Goal: Transaction & Acquisition: Book appointment/travel/reservation

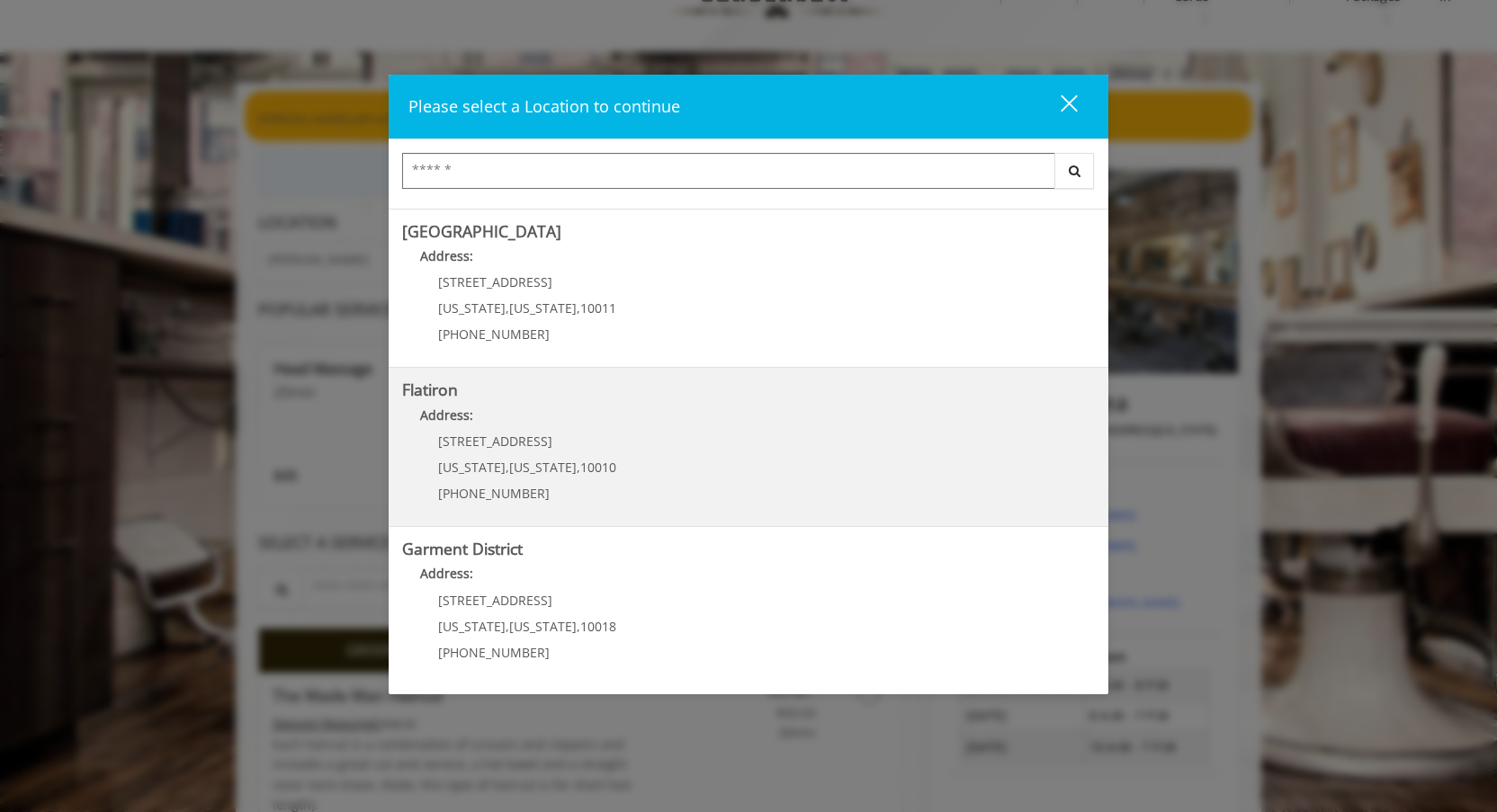
scroll to position [594, 0]
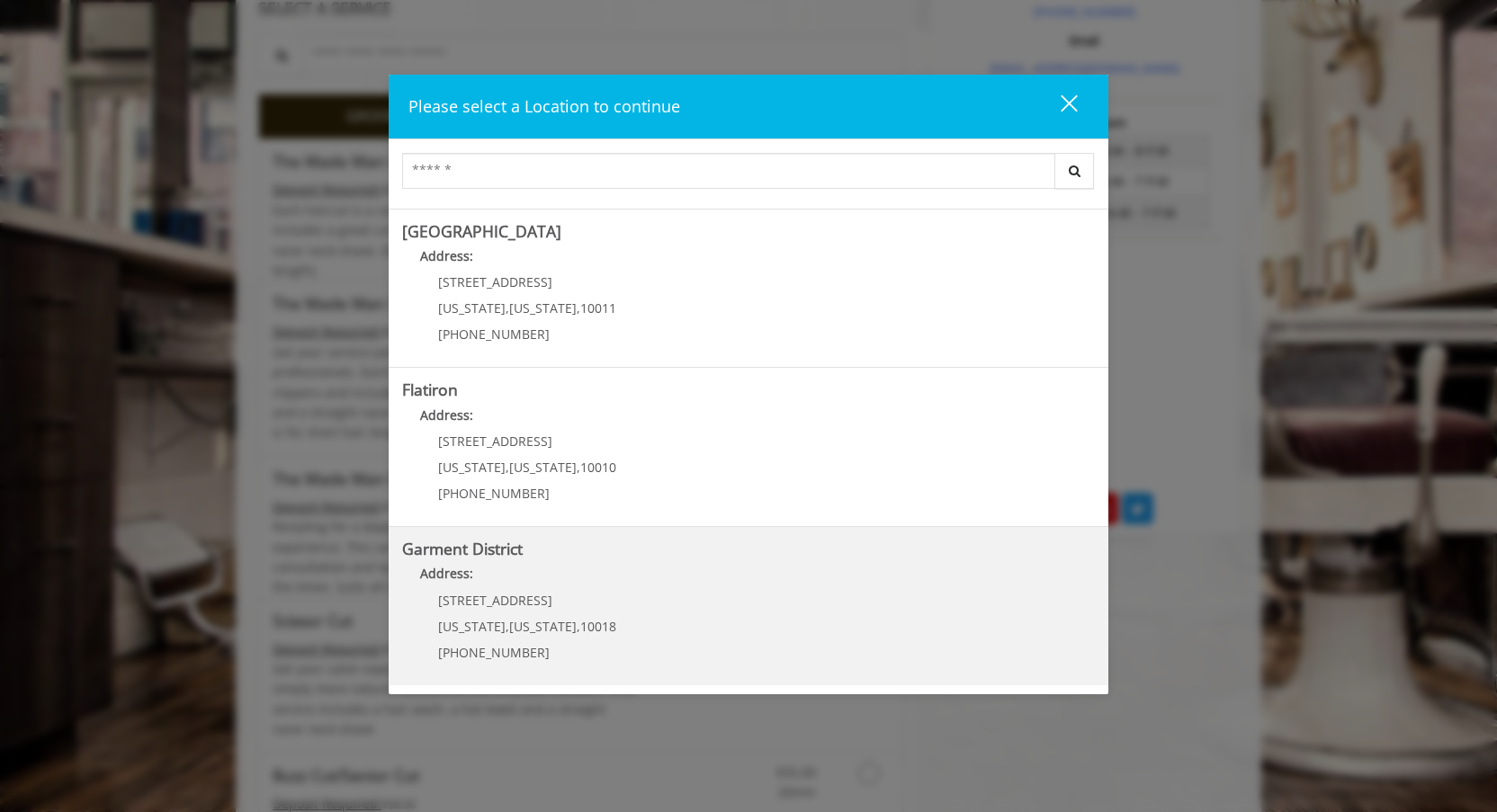
click at [629, 593] on District "Address:" at bounding box center [748, 578] width 693 height 29
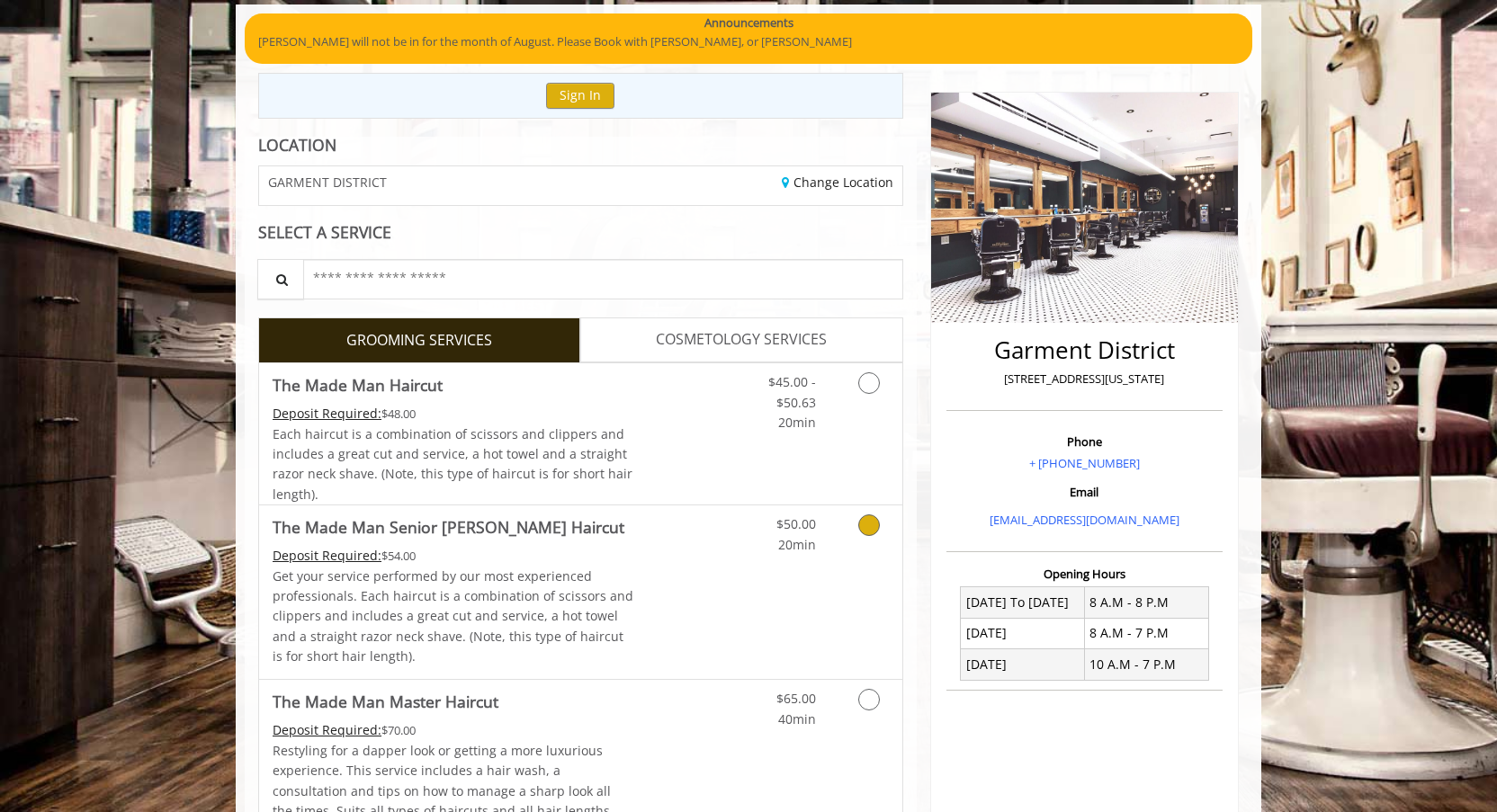
scroll to position [7, 0]
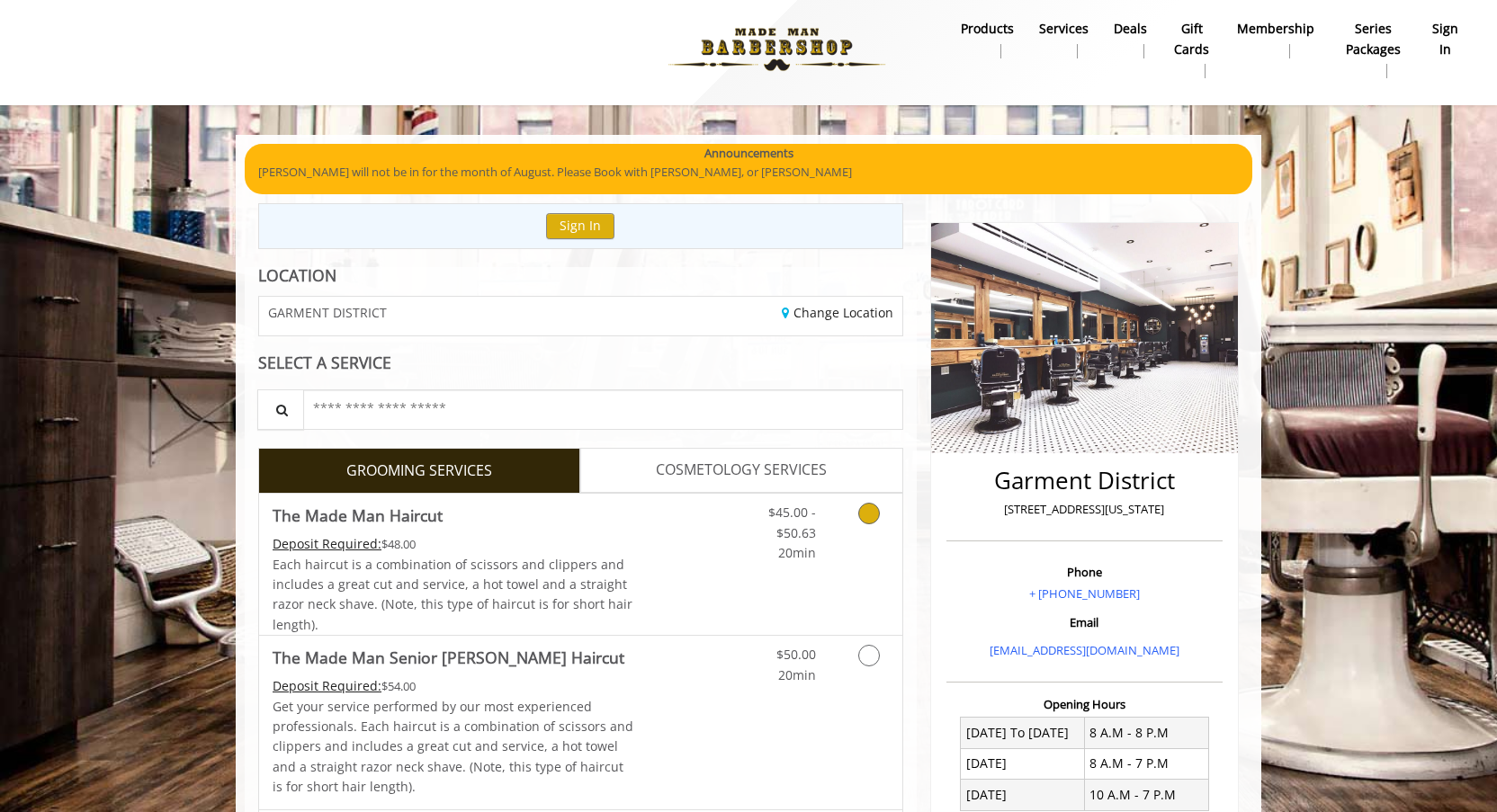
click at [836, 528] on div "Grooming services" at bounding box center [866, 528] width 73 height 70
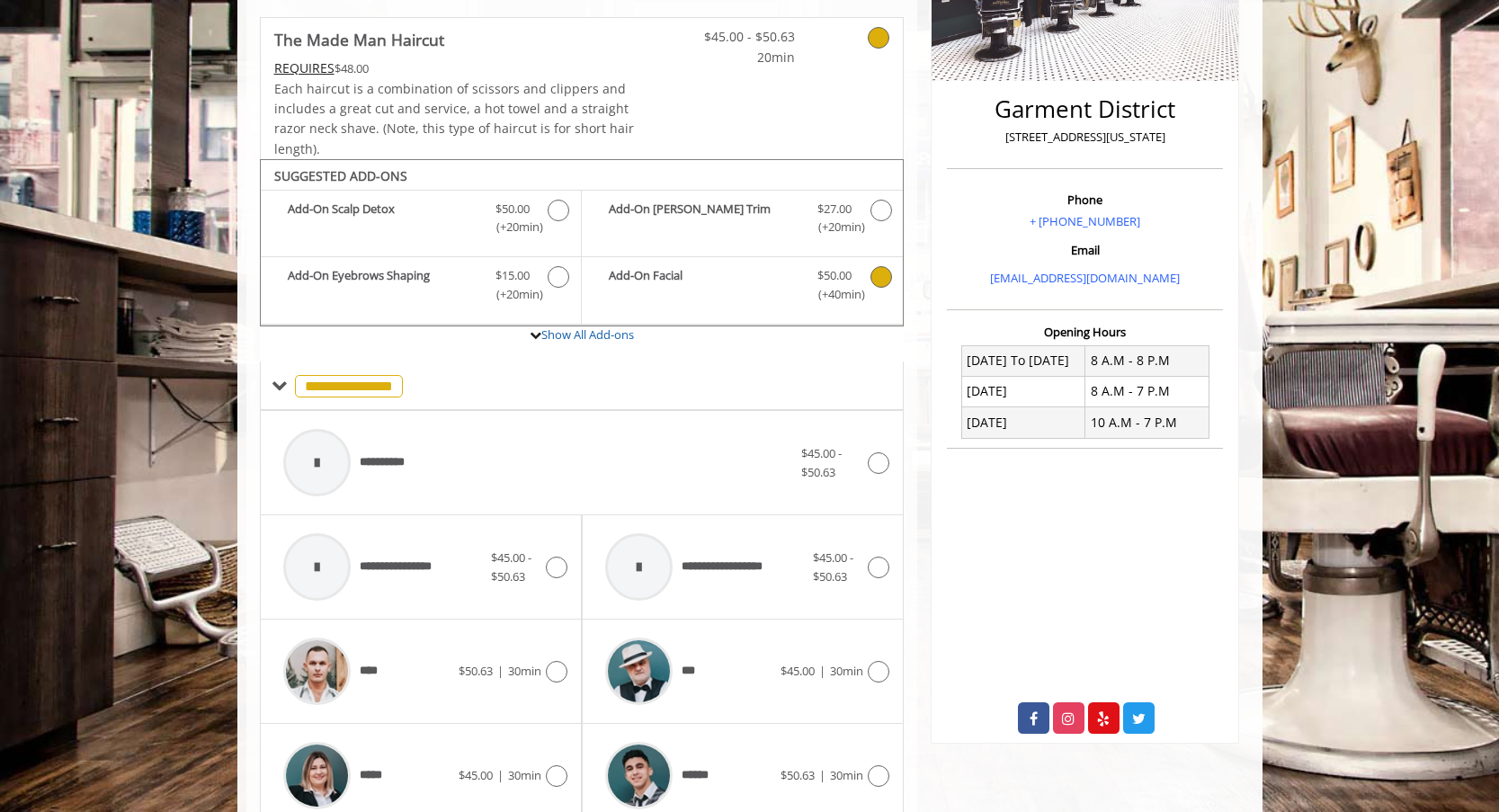
scroll to position [742, 0]
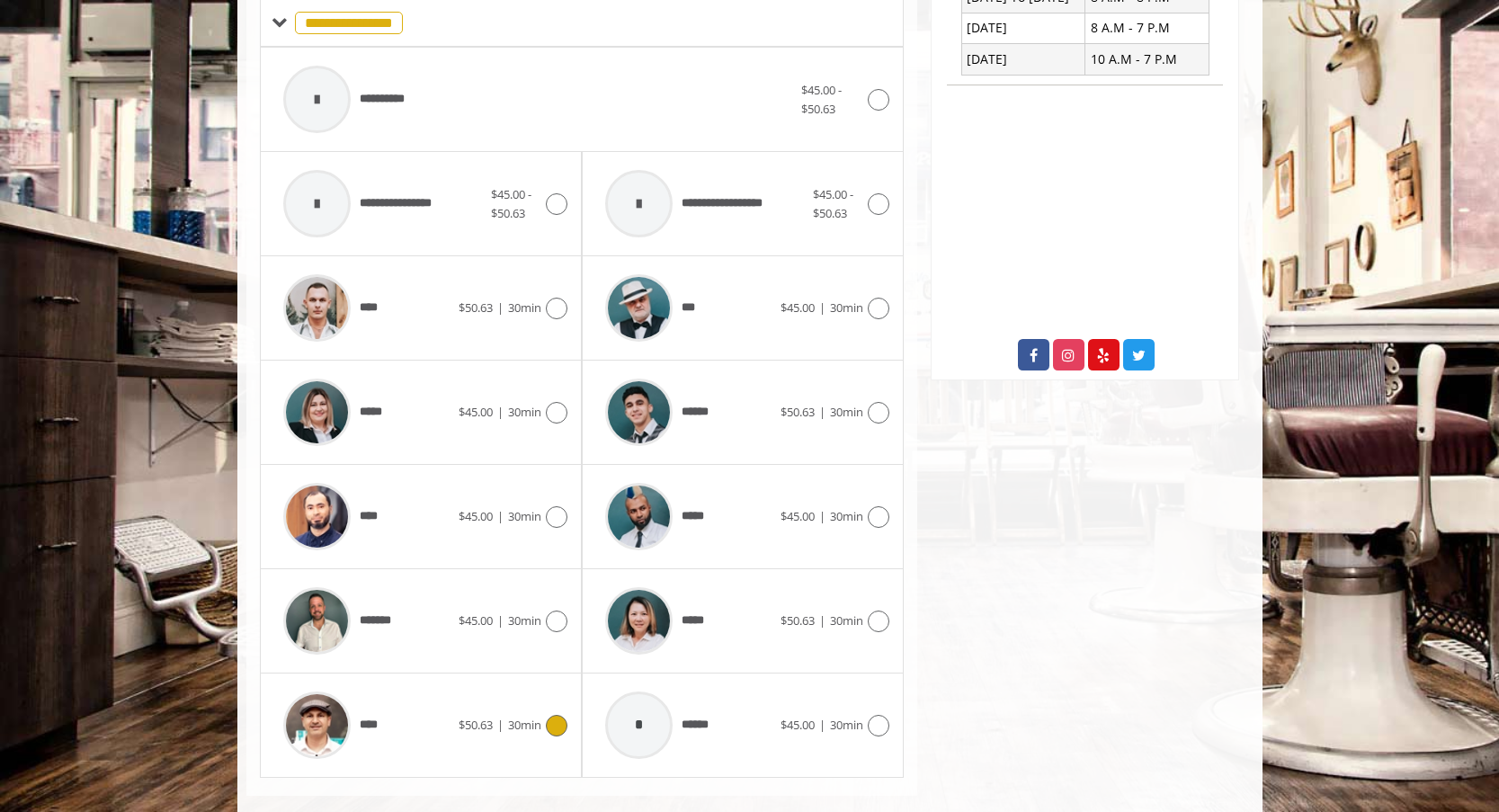
click at [528, 720] on span "30min" at bounding box center [524, 725] width 33 height 16
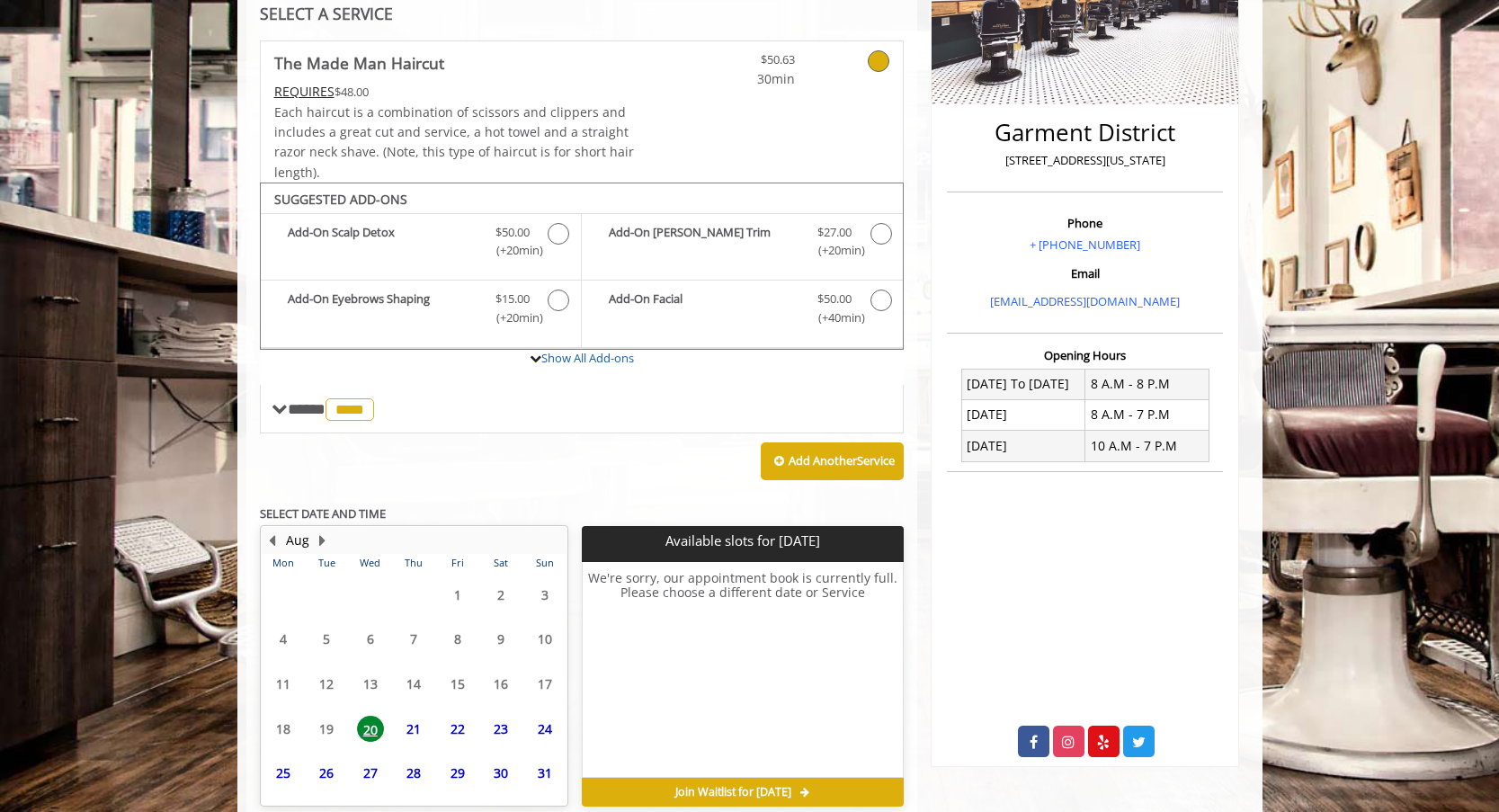
scroll to position [438, 0]
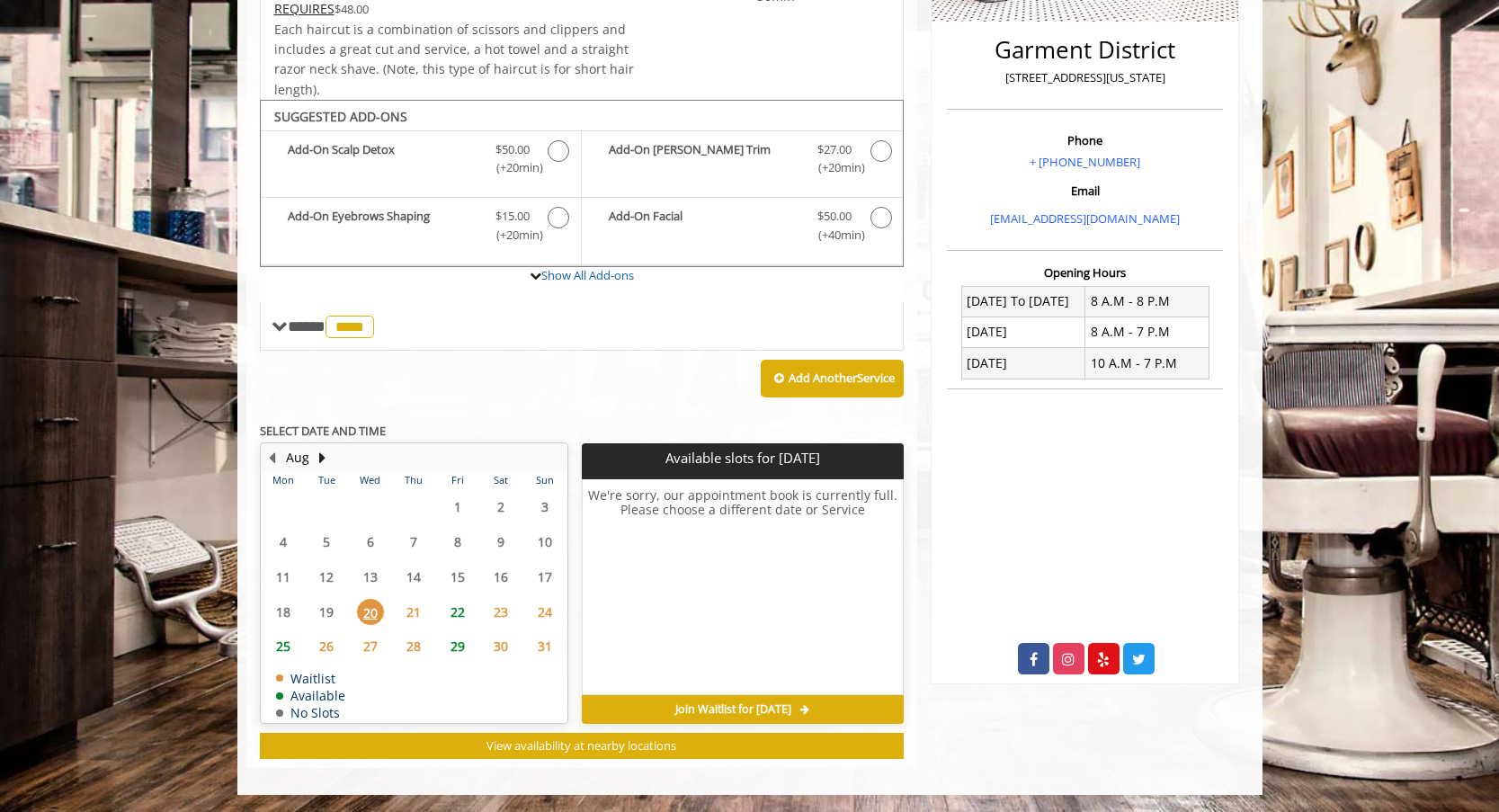
click at [458, 646] on span "29" at bounding box center [458, 647] width 27 height 26
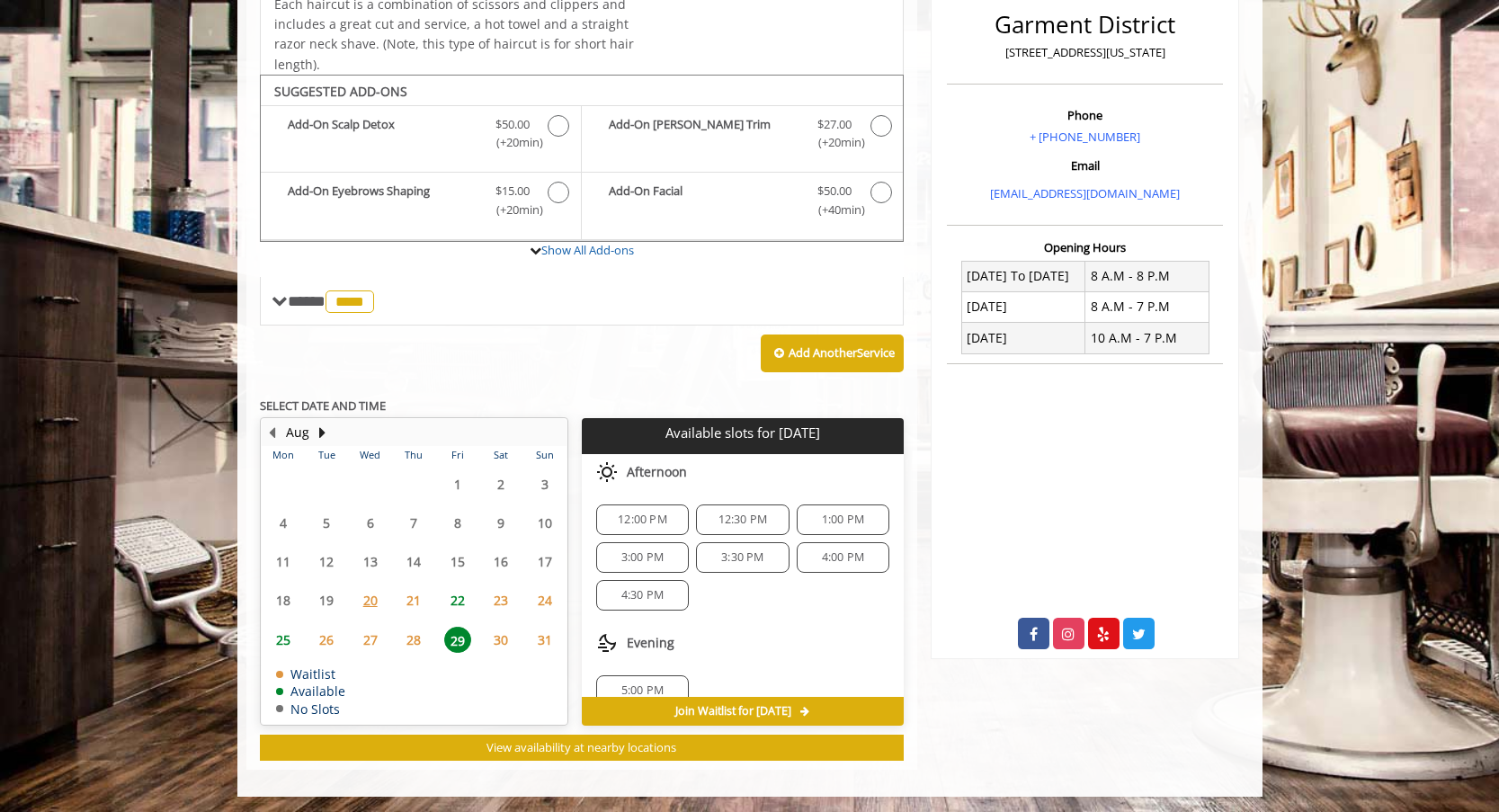
scroll to position [465, 0]
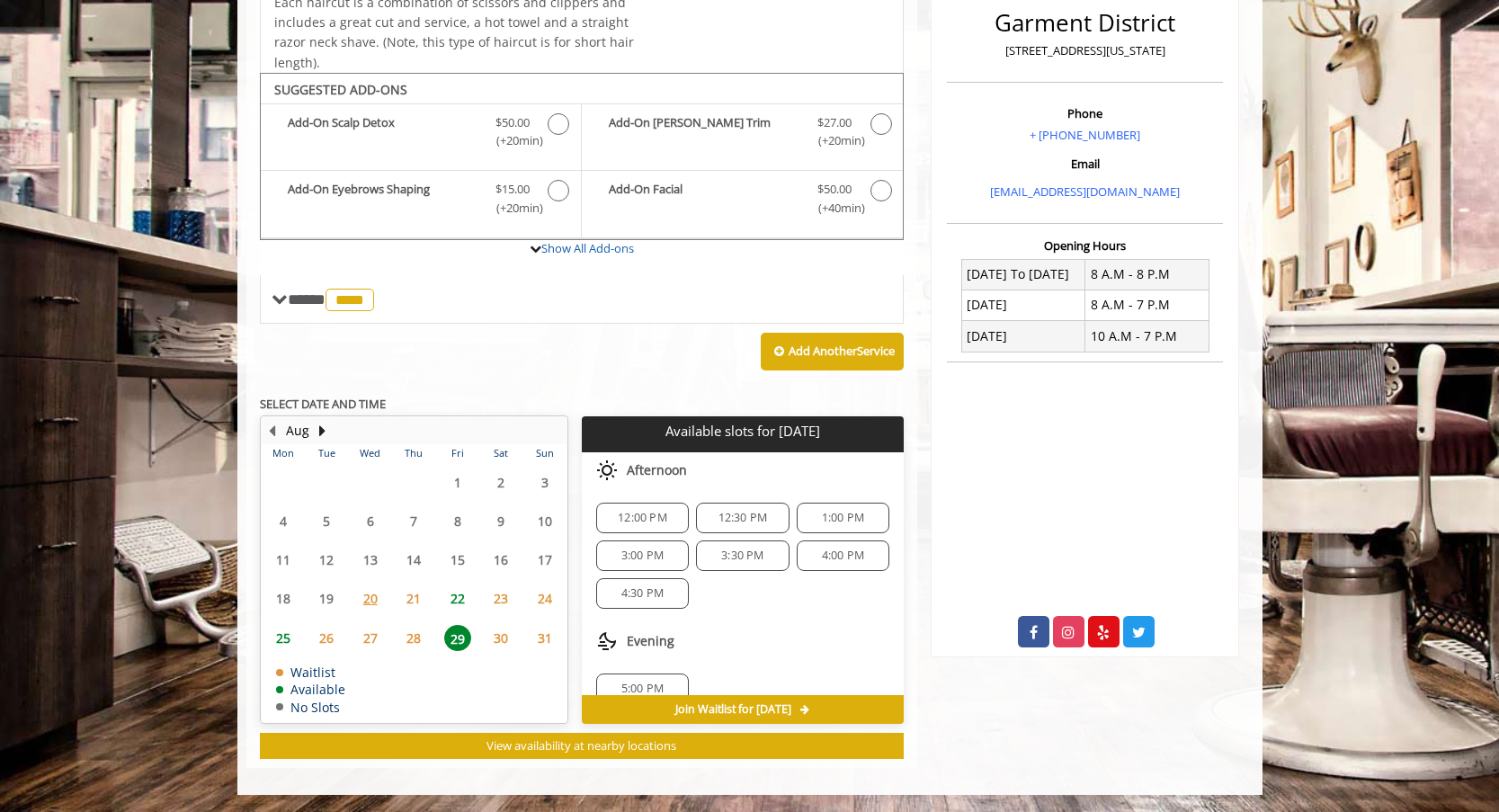
click at [502, 601] on span "23" at bounding box center [501, 599] width 27 height 26
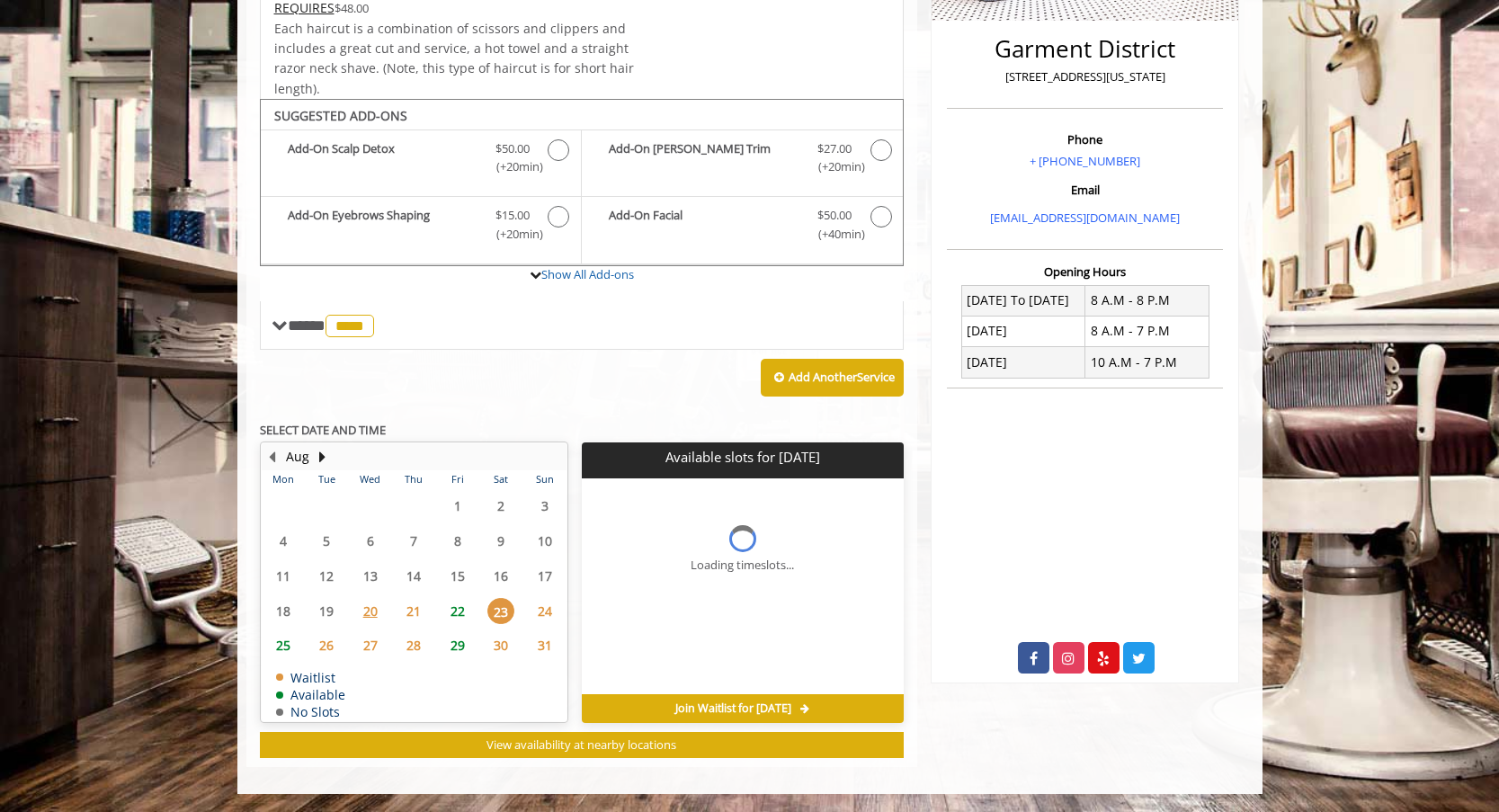
scroll to position [438, 0]
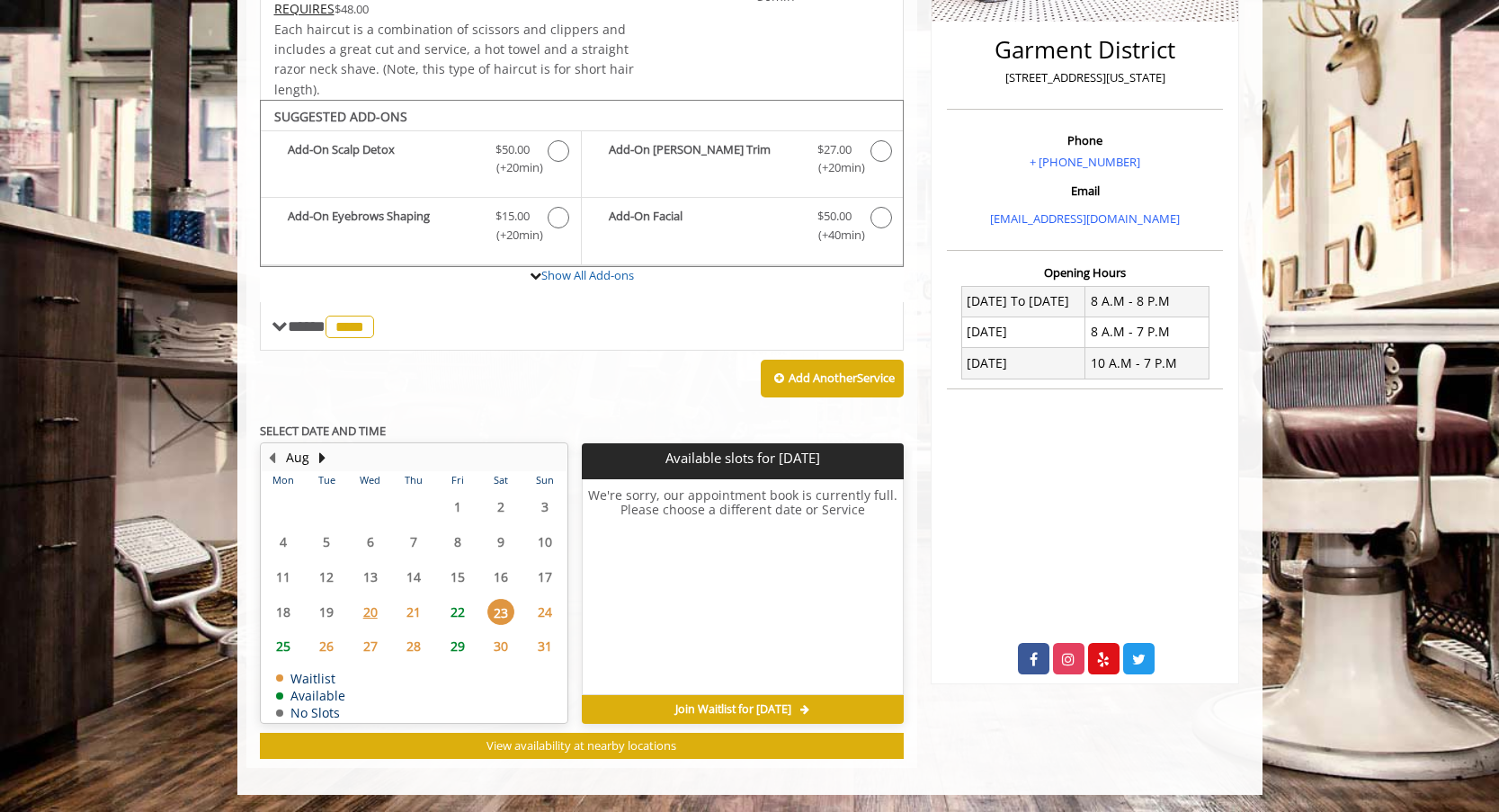
click at [462, 643] on span "29" at bounding box center [458, 647] width 27 height 26
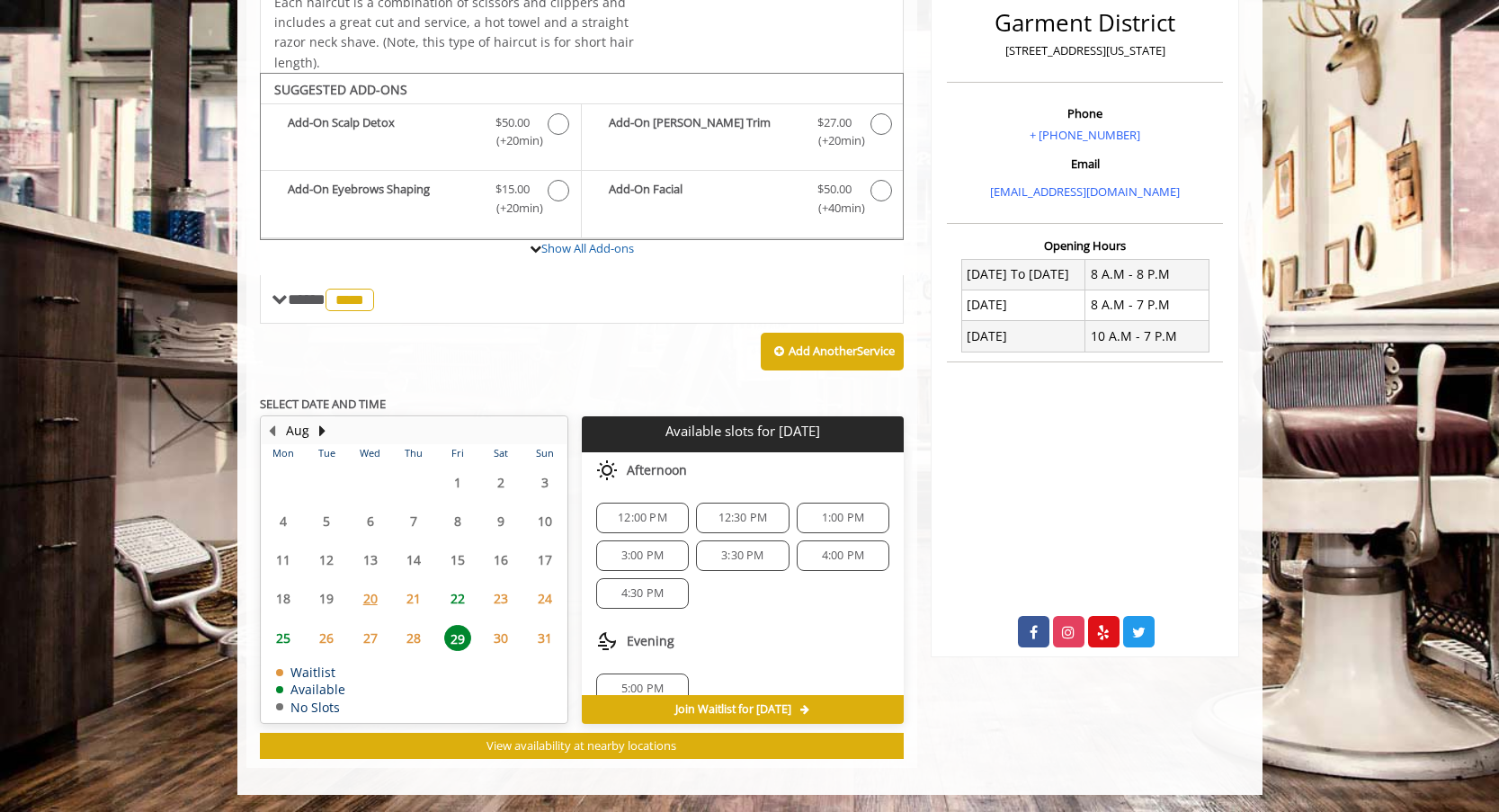
click at [465, 604] on span "22" at bounding box center [458, 599] width 27 height 26
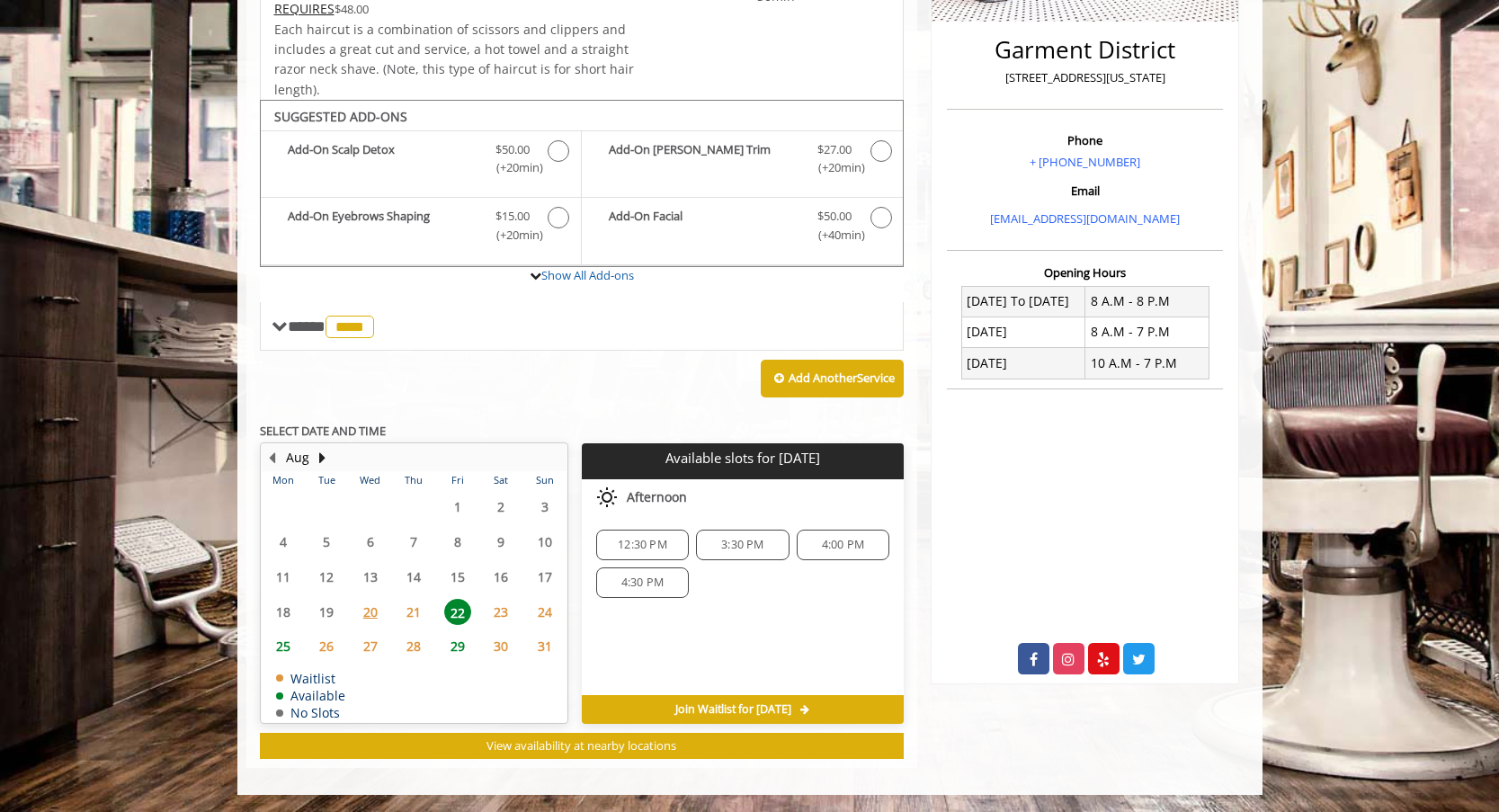
click at [460, 648] on span "29" at bounding box center [458, 647] width 27 height 26
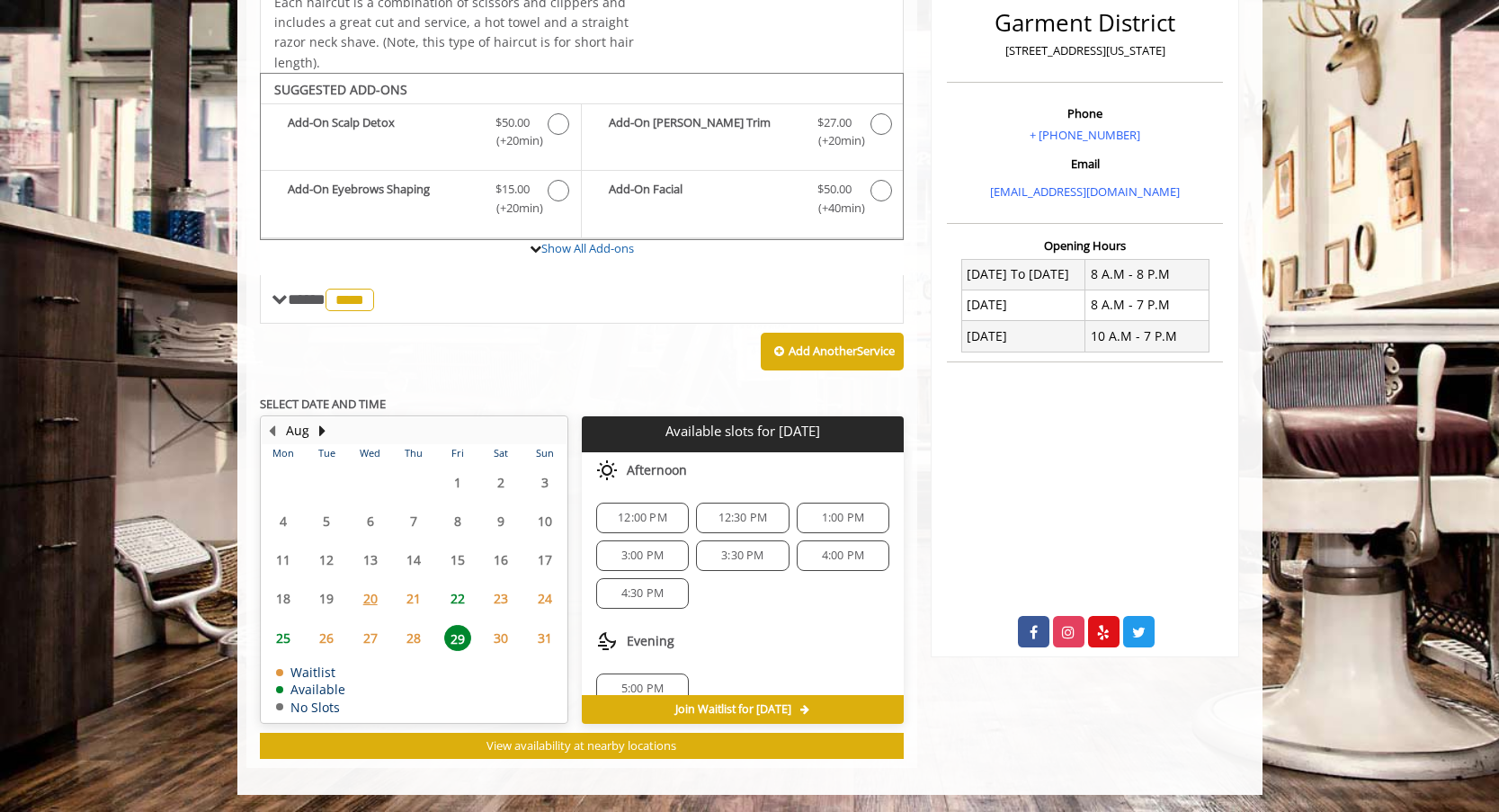
click at [461, 599] on span "22" at bounding box center [458, 599] width 27 height 26
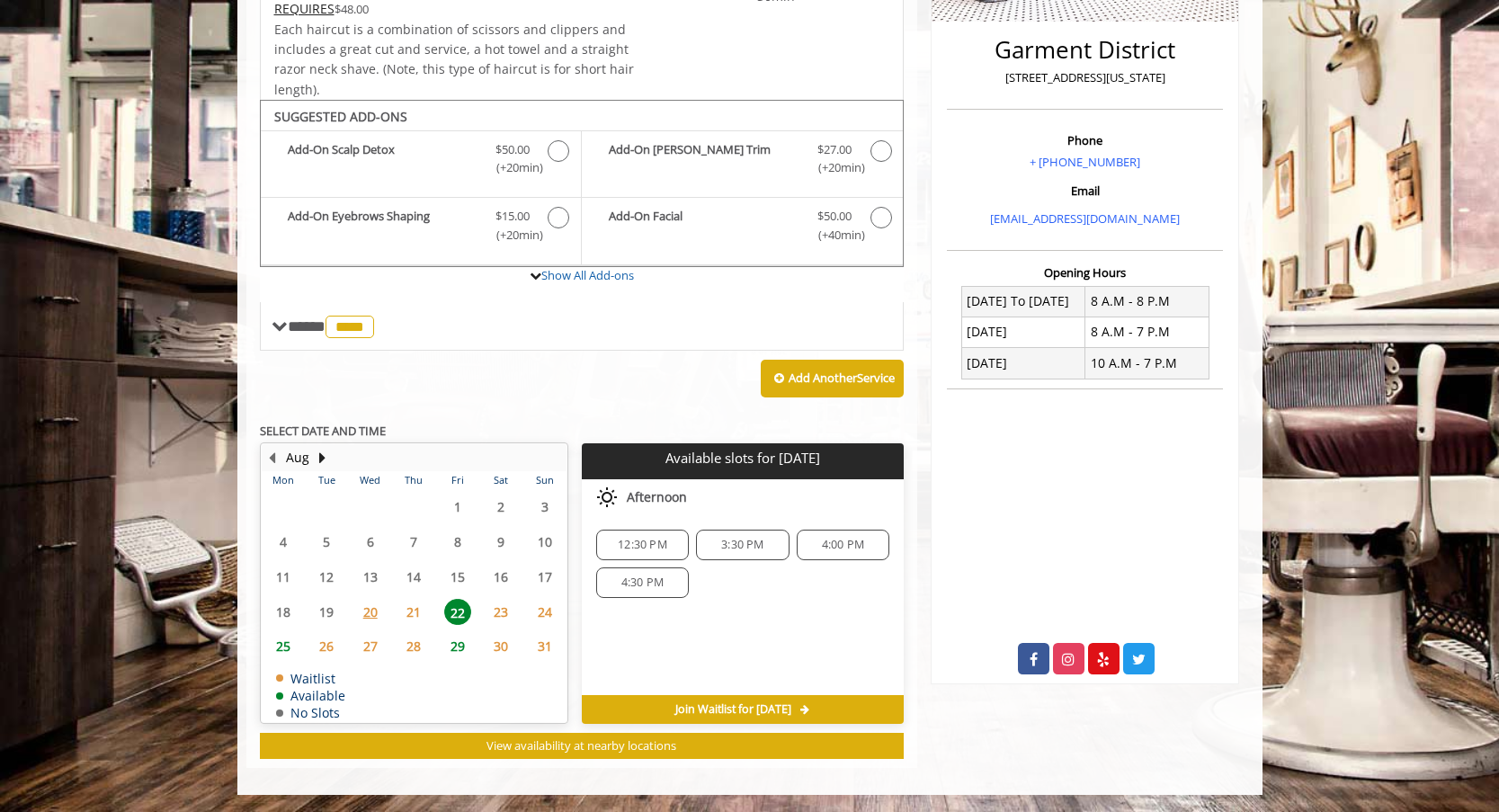
click at [459, 643] on span "29" at bounding box center [458, 647] width 27 height 26
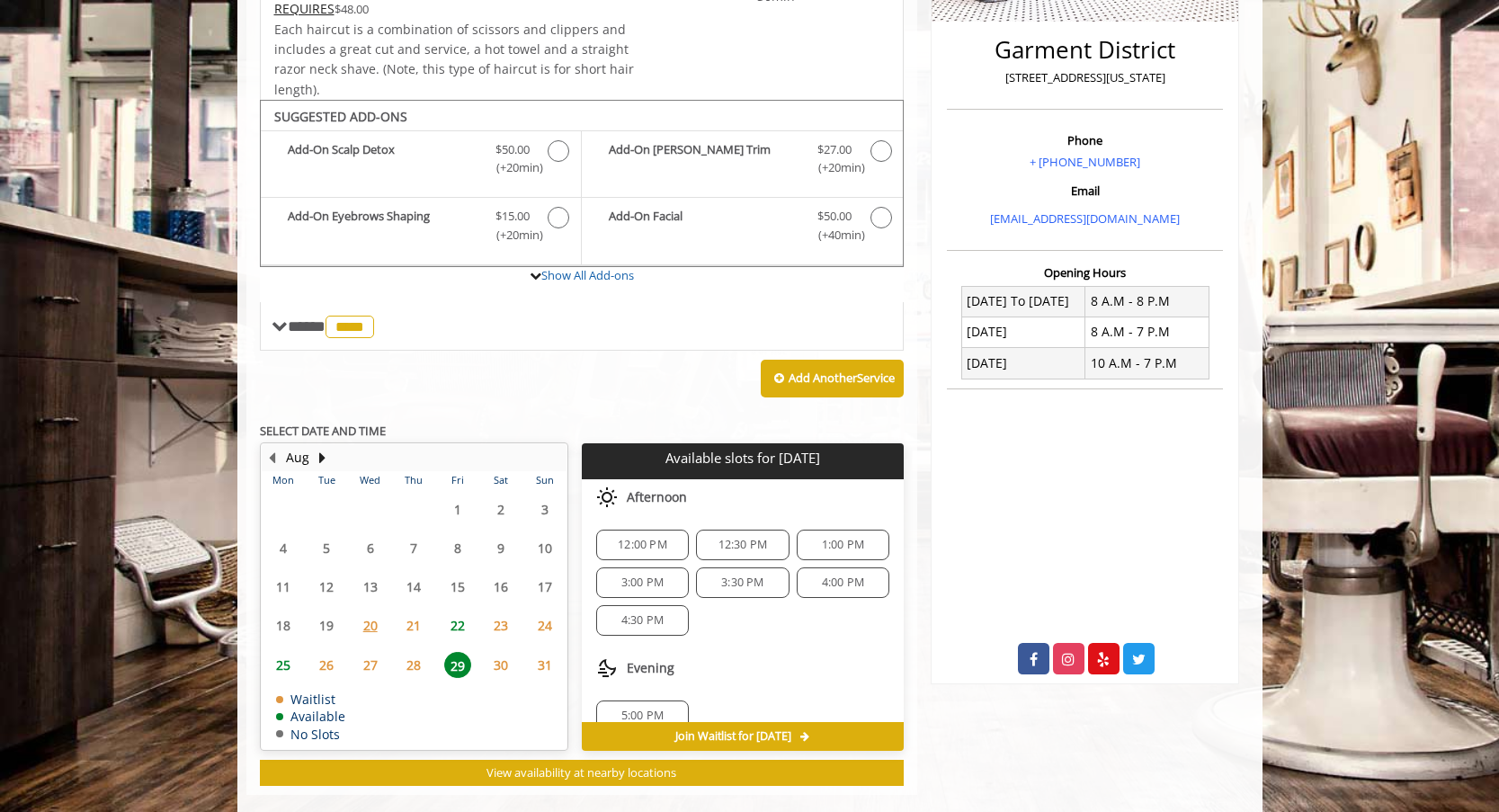
scroll to position [465, 0]
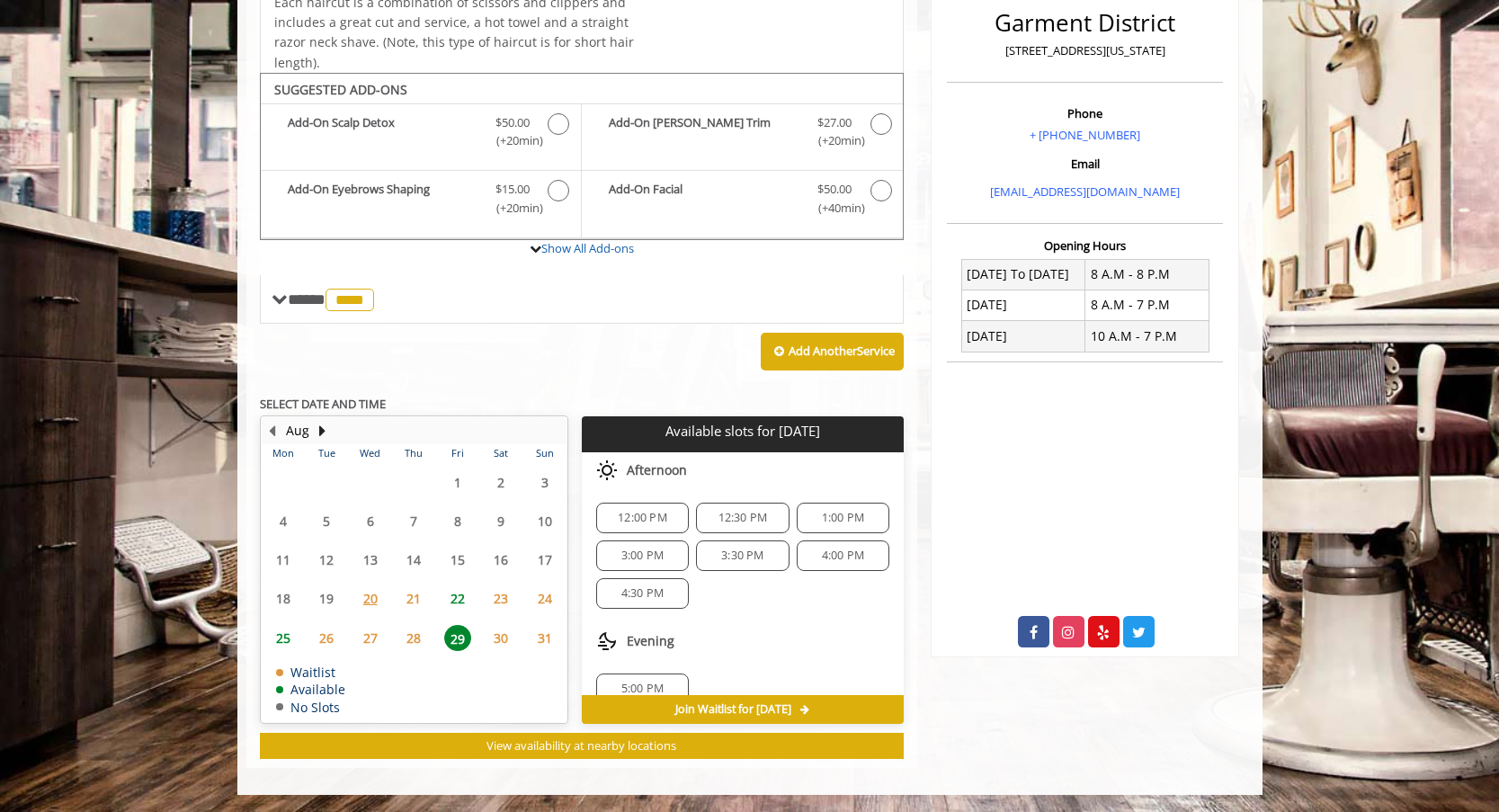
click at [498, 598] on span "23" at bounding box center [501, 599] width 27 height 26
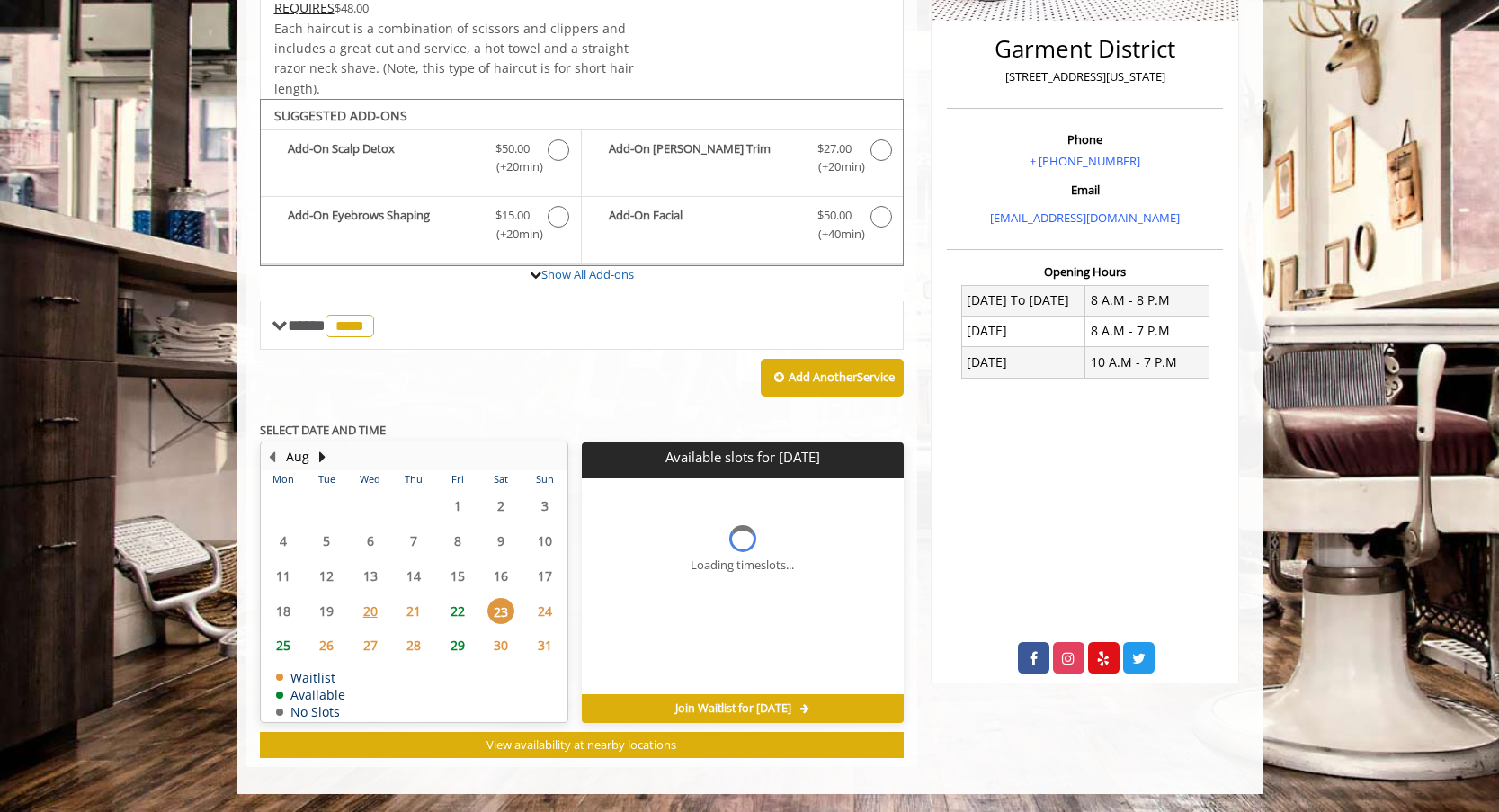
scroll to position [438, 0]
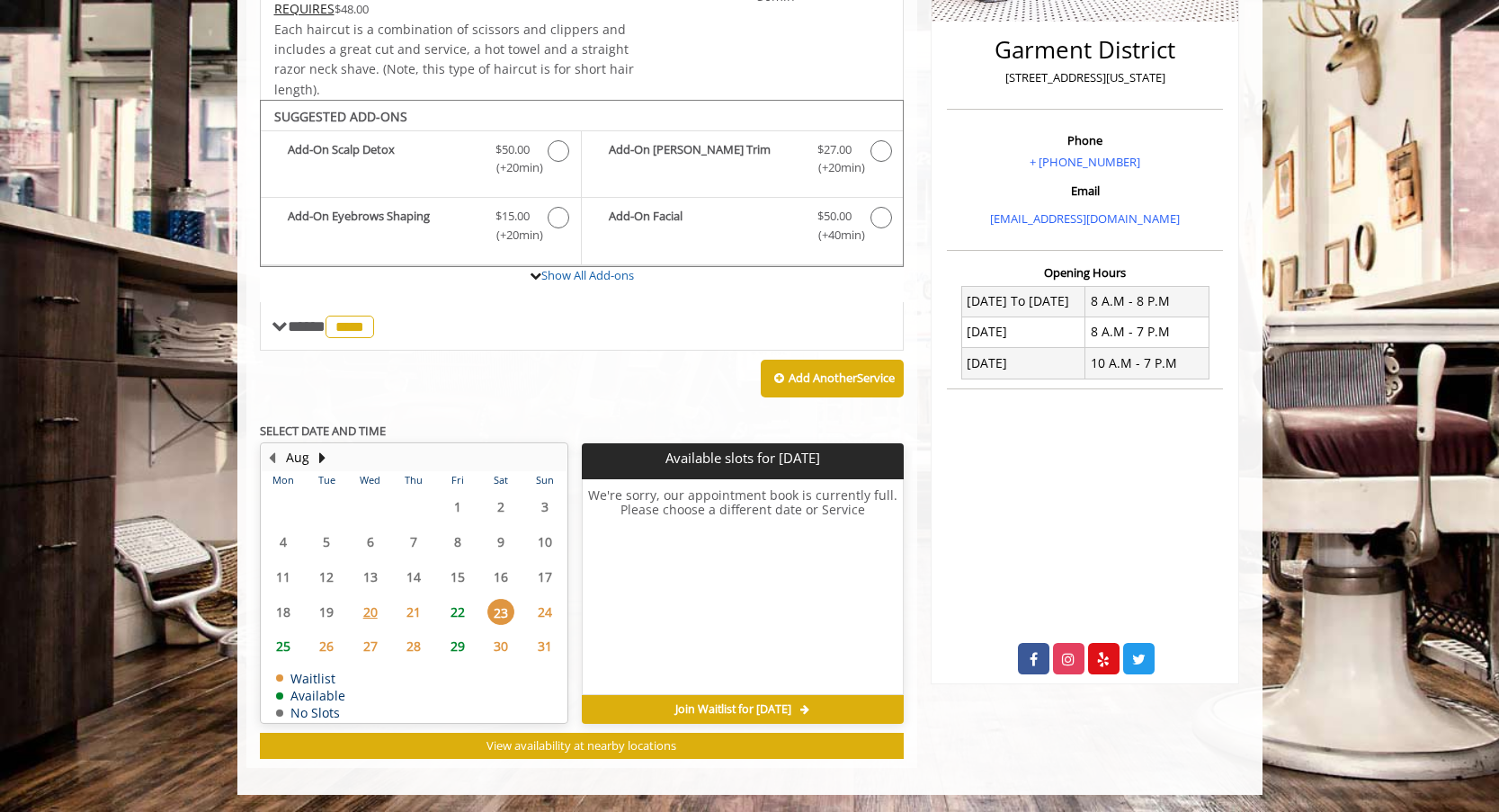
click at [456, 652] on span "29" at bounding box center [458, 647] width 27 height 26
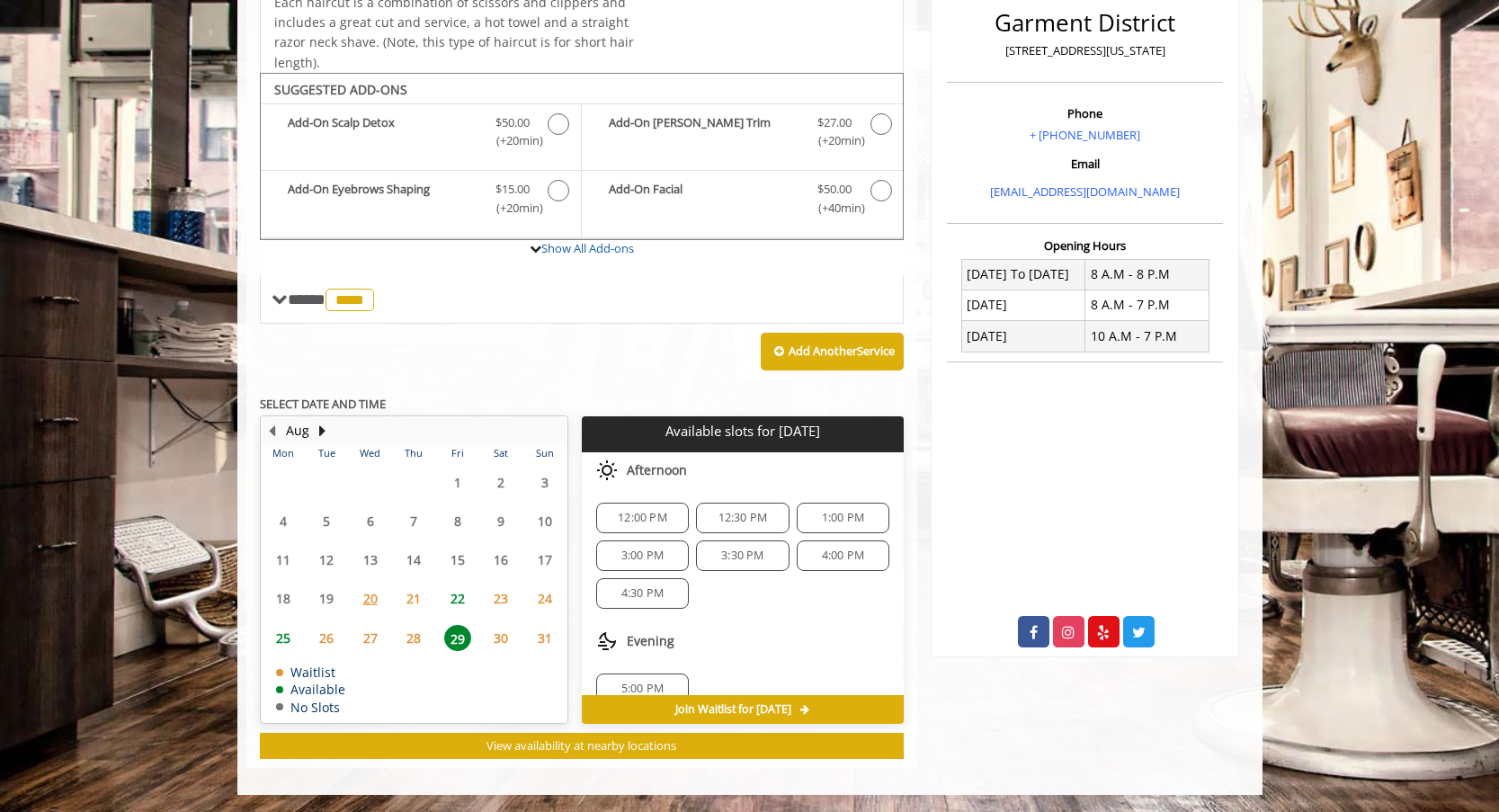
click at [506, 601] on span "23" at bounding box center [501, 599] width 27 height 26
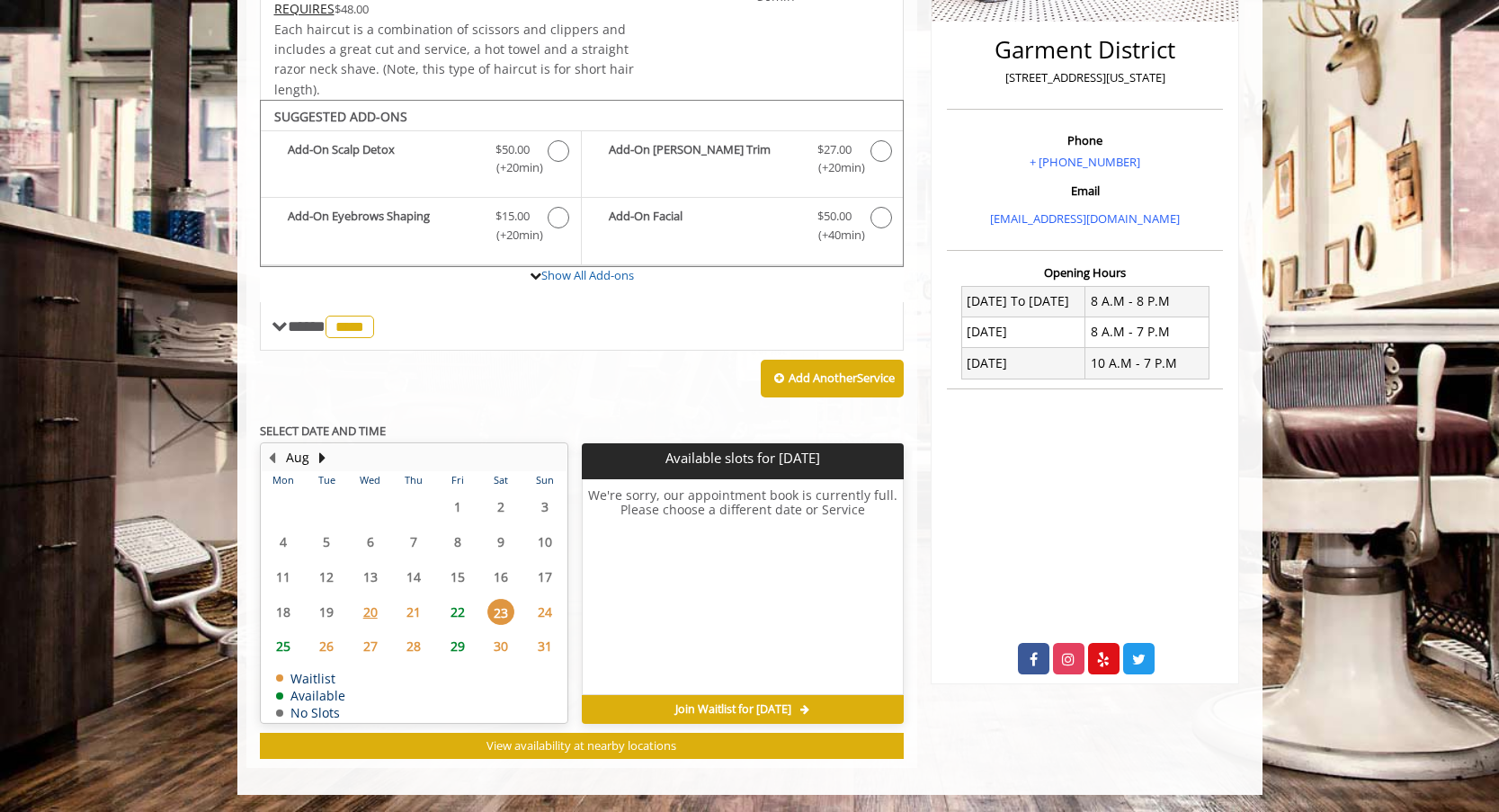
click at [469, 647] on span "29" at bounding box center [458, 647] width 27 height 26
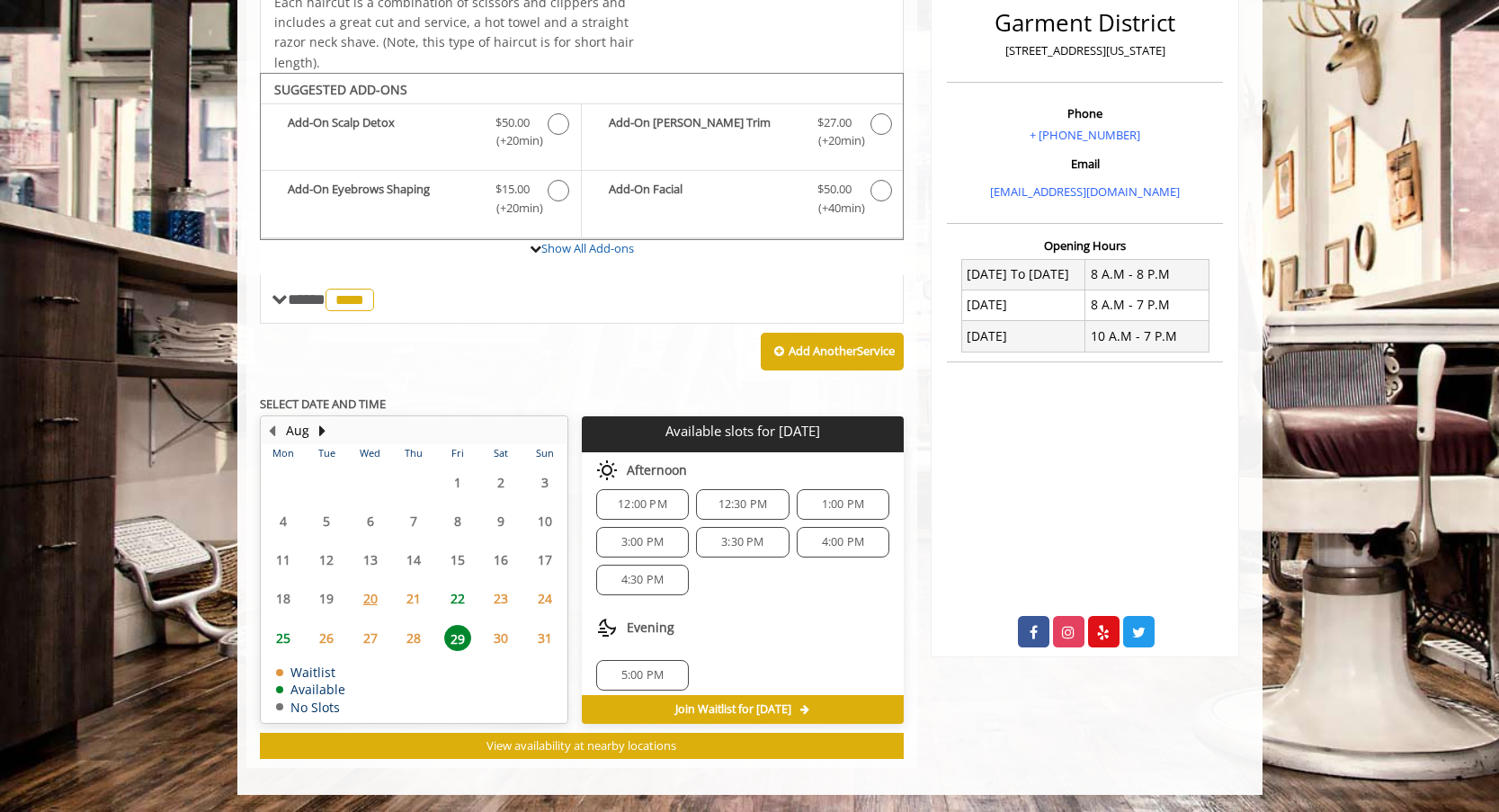
scroll to position [12, 0]
click at [693, 380] on div "**********" at bounding box center [583, 344] width 645 height 828
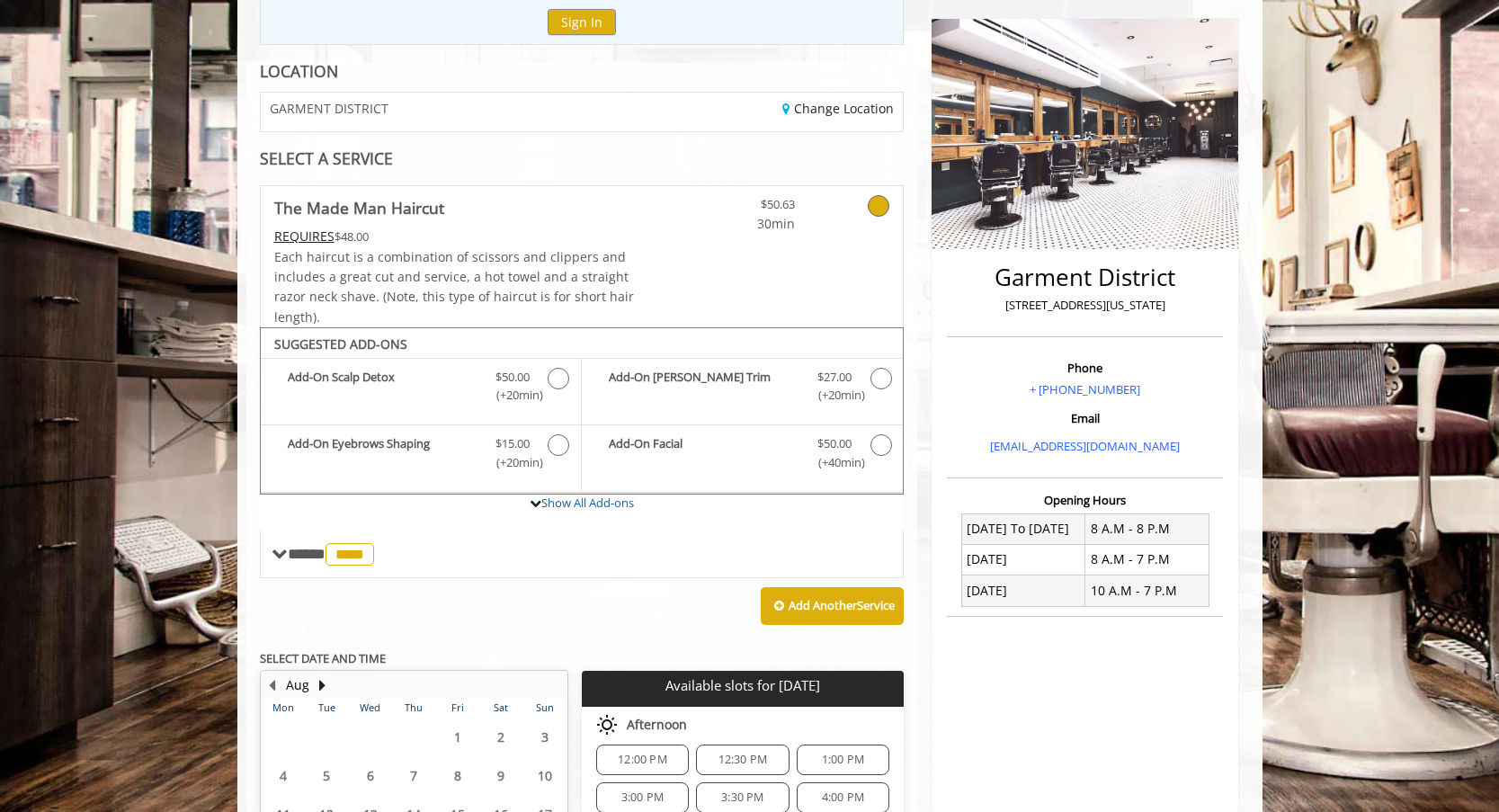
scroll to position [465, 0]
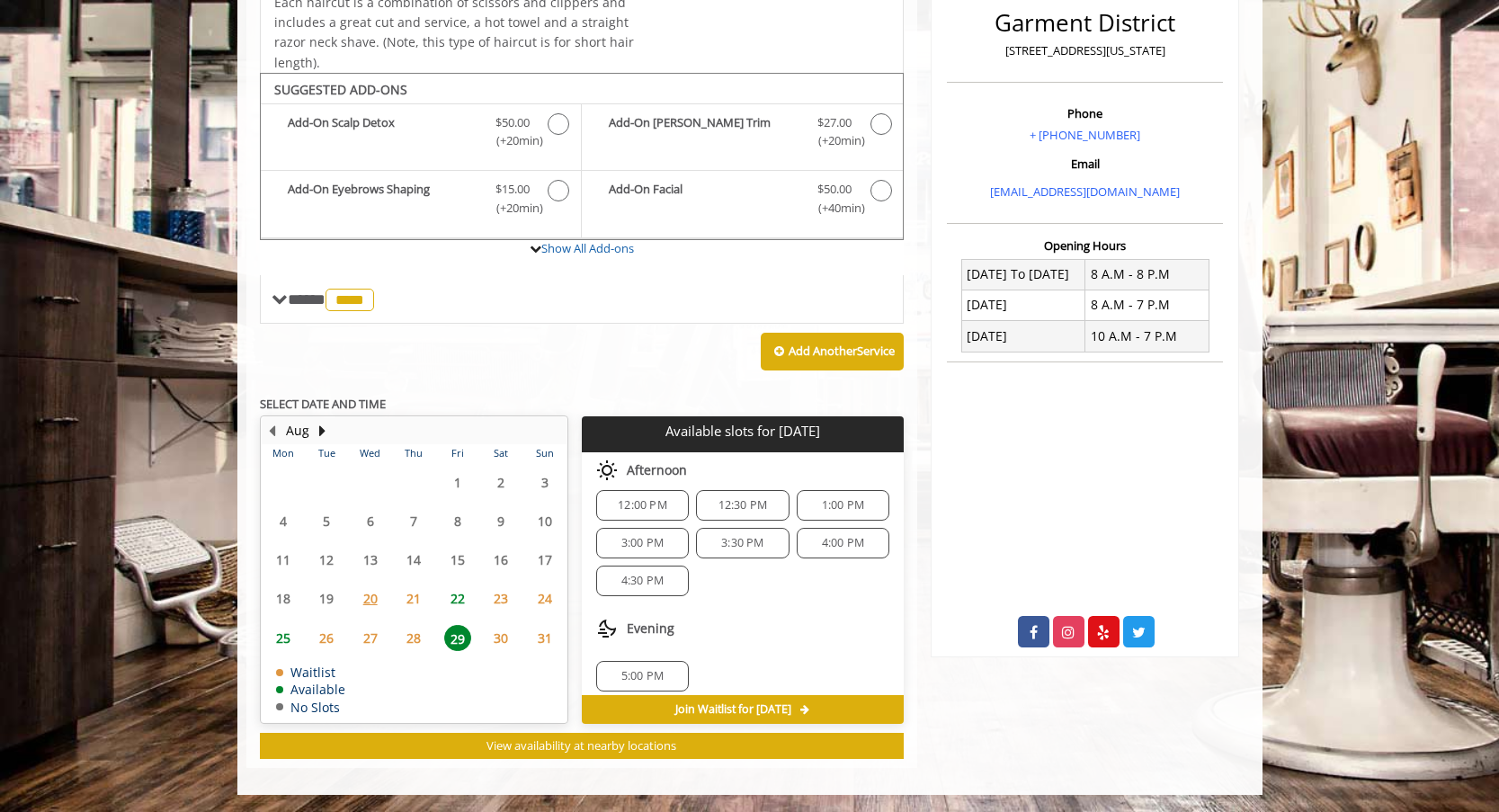
drag, startPoint x: 908, startPoint y: 429, endPoint x: 543, endPoint y: 436, distance: 365.1
click at [543, 436] on div "**********" at bounding box center [582, 288] width 672 height 960
click at [640, 432] on p "Available slots for [DATE]" at bounding box center [742, 431] width 307 height 15
drag, startPoint x: 635, startPoint y: 433, endPoint x: 850, endPoint y: 427, distance: 215.1
click at [849, 427] on p "Available slots for [DATE]" at bounding box center [742, 431] width 307 height 15
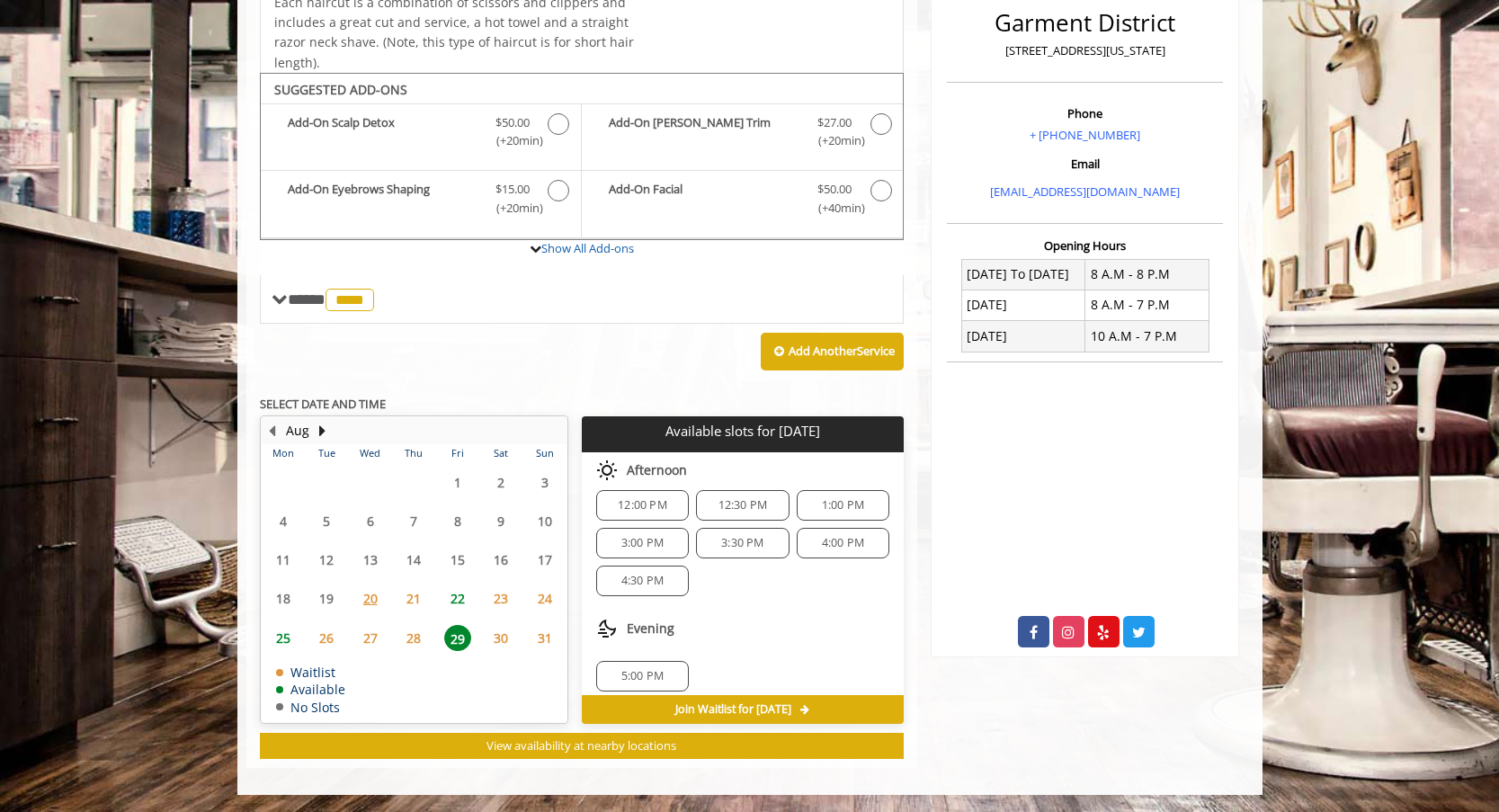
click at [850, 427] on p "Available slots for [DATE]" at bounding box center [742, 431] width 307 height 15
click at [468, 603] on span "22" at bounding box center [458, 599] width 27 height 26
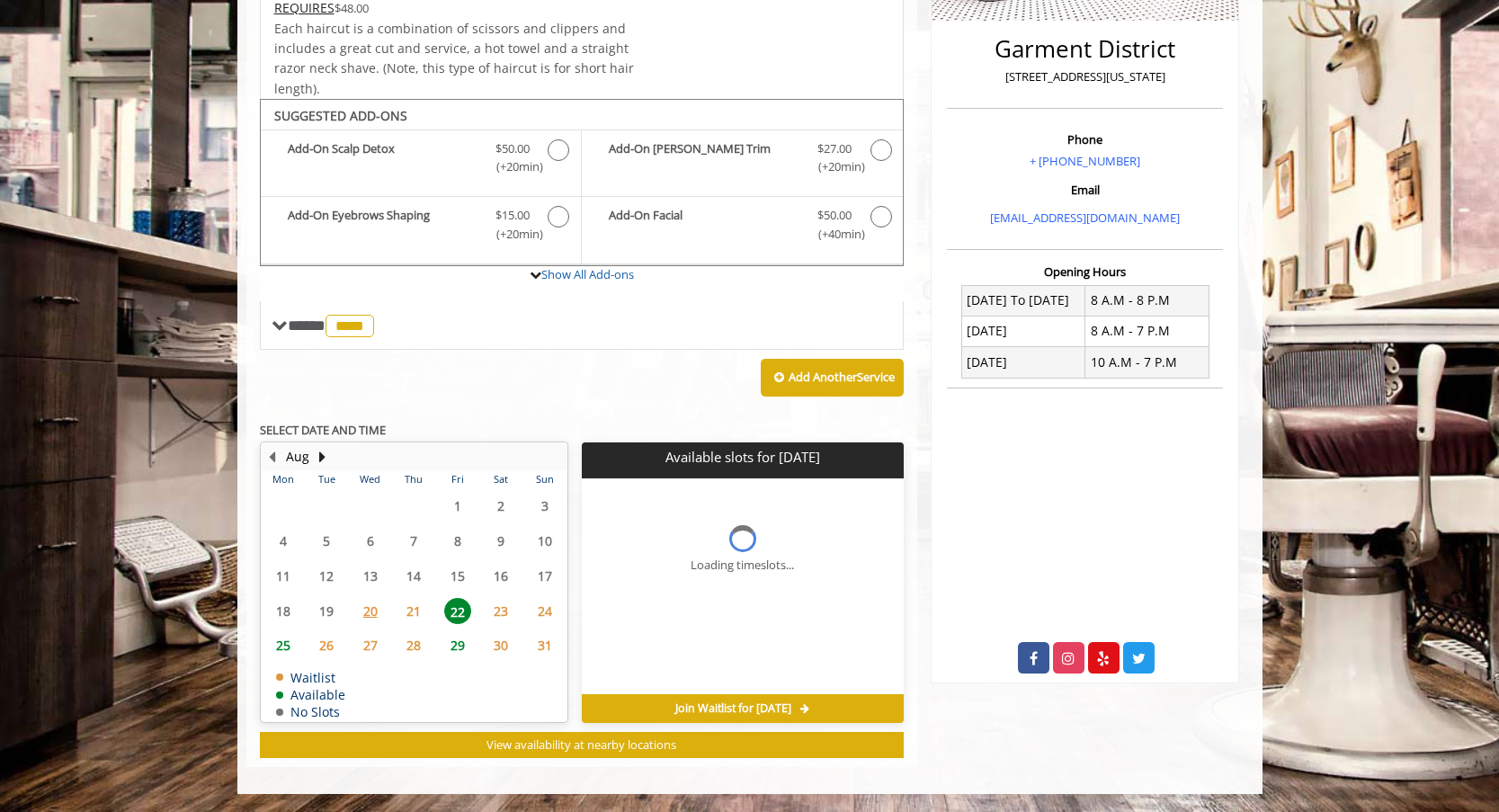
scroll to position [438, 0]
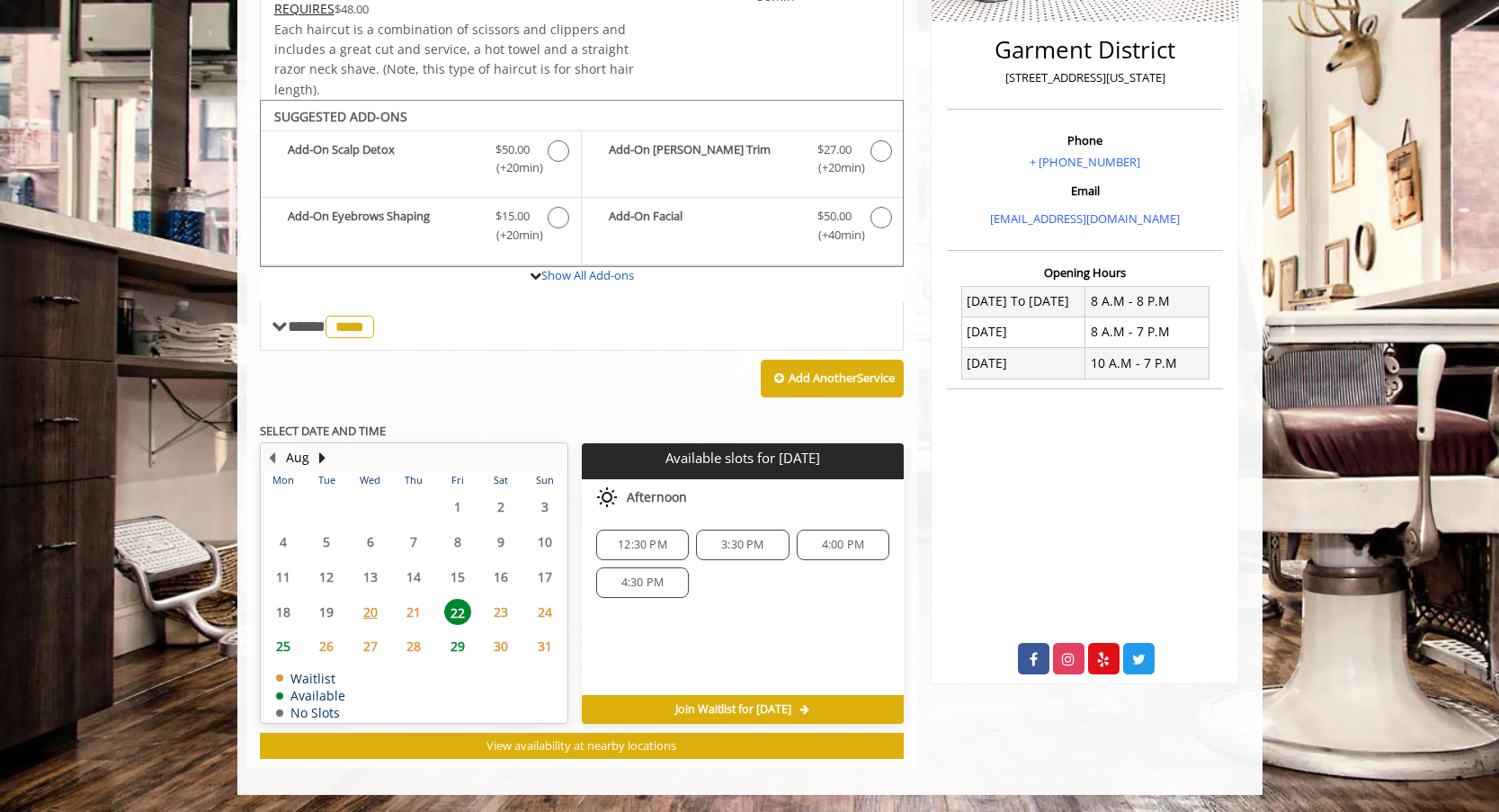
click at [457, 640] on span "29" at bounding box center [458, 647] width 27 height 26
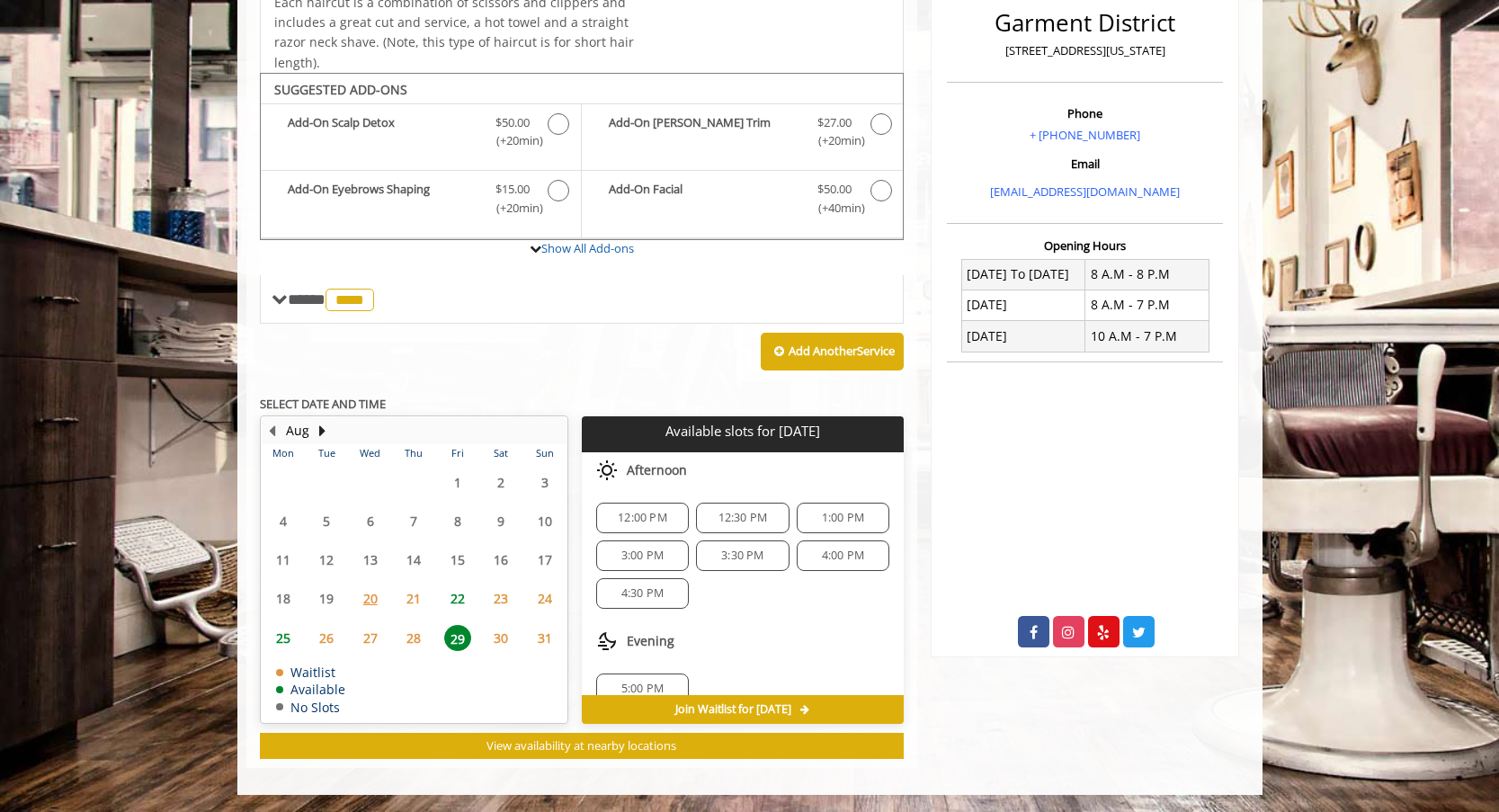
drag, startPoint x: 861, startPoint y: 432, endPoint x: 637, endPoint y: 435, distance: 224.0
click at [637, 435] on p "Available slots for [DATE]" at bounding box center [742, 431] width 307 height 15
drag, startPoint x: 637, startPoint y: 432, endPoint x: 877, endPoint y: 426, distance: 240.1
click at [877, 426] on p "Available slots for [DATE]" at bounding box center [742, 431] width 307 height 15
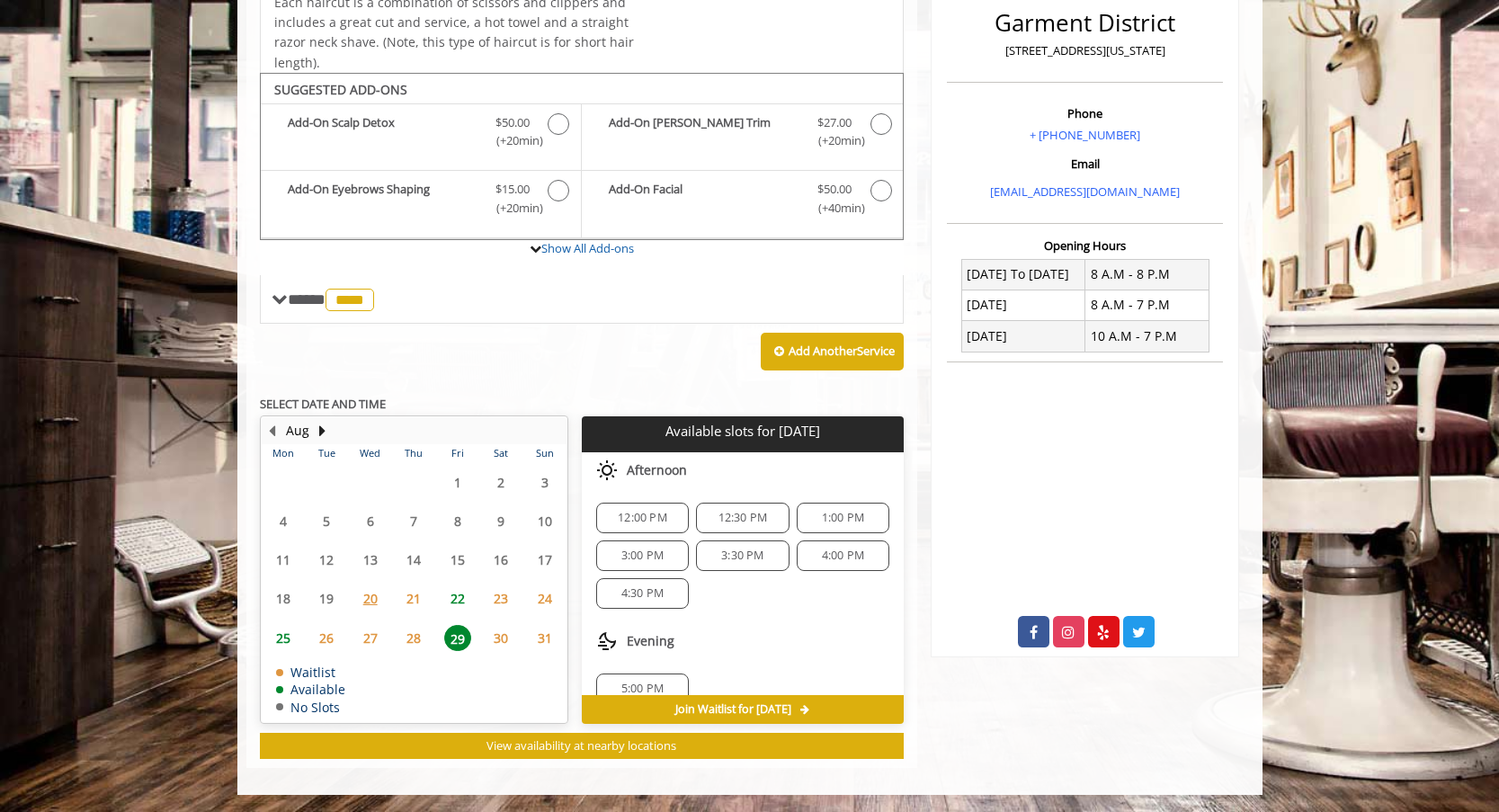
click at [868, 428] on p "Available slots for [DATE]" at bounding box center [742, 431] width 307 height 15
drag, startPoint x: 867, startPoint y: 428, endPoint x: 636, endPoint y: 436, distance: 231.1
click at [636, 436] on p "Available slots for [DATE]" at bounding box center [742, 431] width 307 height 15
click at [636, 435] on p "Available slots for [DATE]" at bounding box center [742, 431] width 307 height 15
